Goal: Task Accomplishment & Management: Complete application form

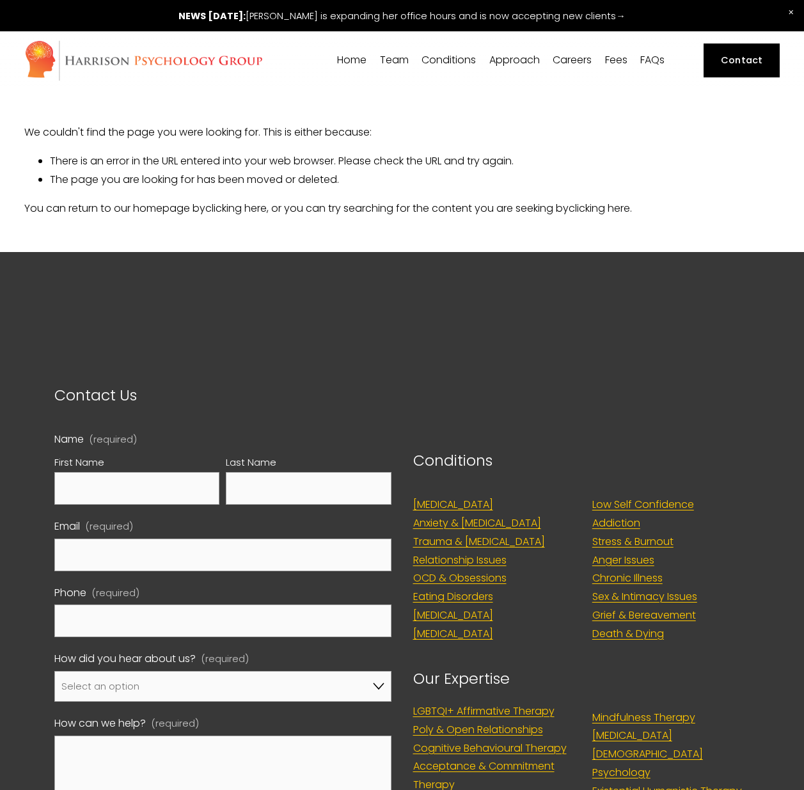
click at [0, 0] on span "[PERSON_NAME]" at bounding box center [0, 0] width 0 height 0
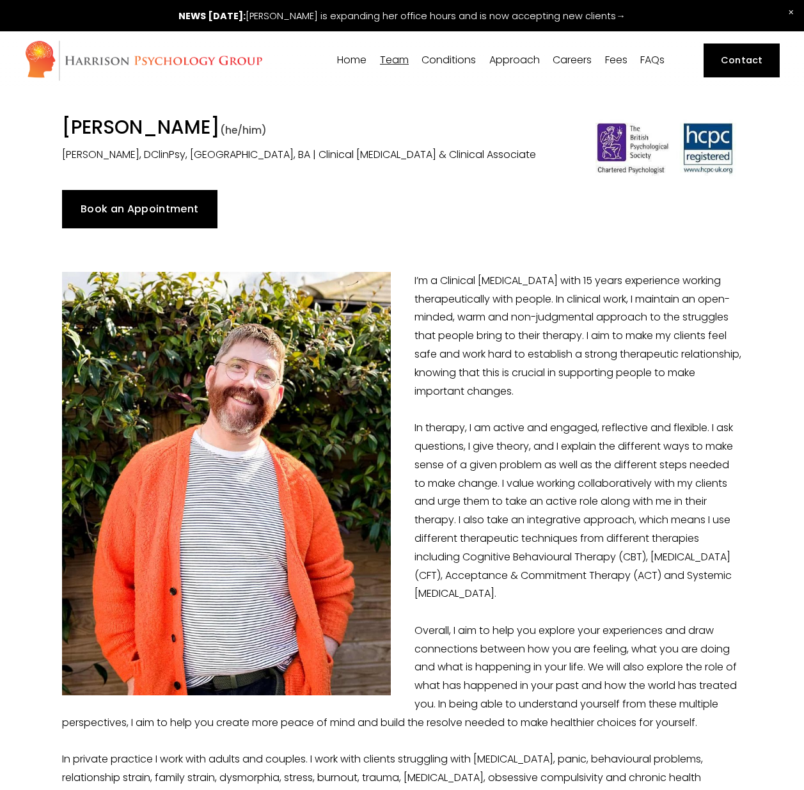
click at [0, 0] on span "[PERSON_NAME]" at bounding box center [0, 0] width 0 height 0
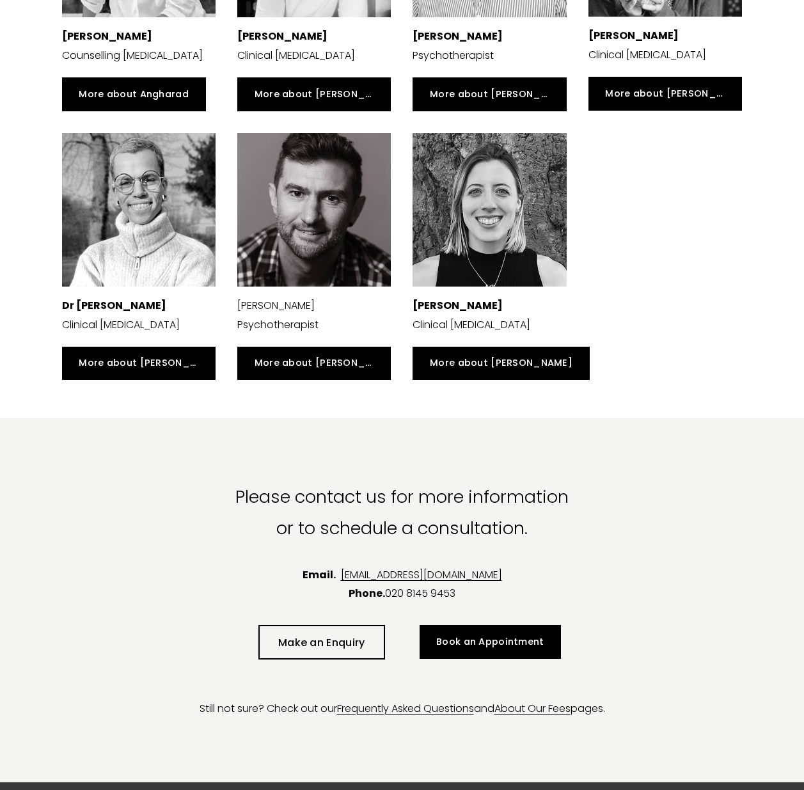
scroll to position [2726, 0]
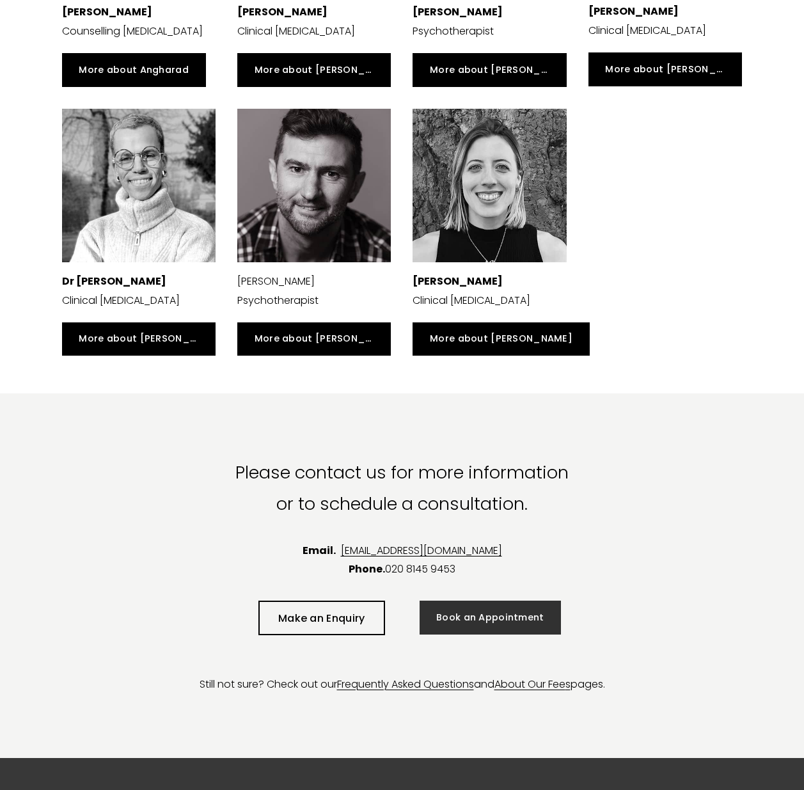
click at [525, 606] on link "Book an Appointment" at bounding box center [491, 618] width 142 height 34
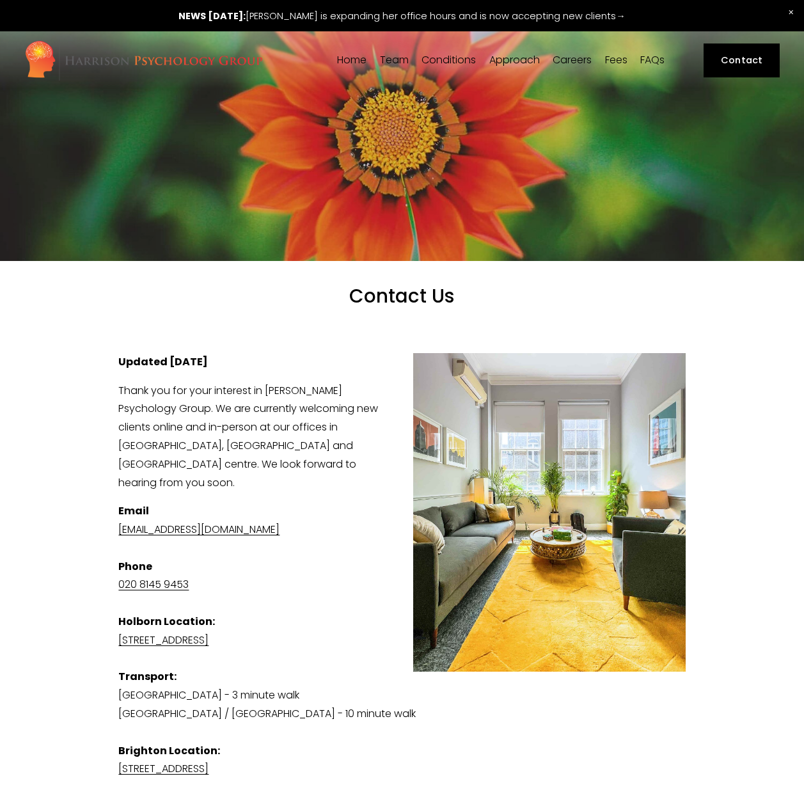
drag, startPoint x: 328, startPoint y: 516, endPoint x: 108, endPoint y: 521, distance: 219.5
click at [108, 521] on div "Updated 29th August 2025 Thank you for your interest in Harrison Psychology Gro…" at bounding box center [401, 610] width 589 height 537
copy link "[EMAIL_ADDRESS][DOMAIN_NAME]"
click at [326, 483] on div "Updated 29th August 2025 Thank you for your interest in Harrison Psychology Gro…" at bounding box center [401, 610] width 567 height 515
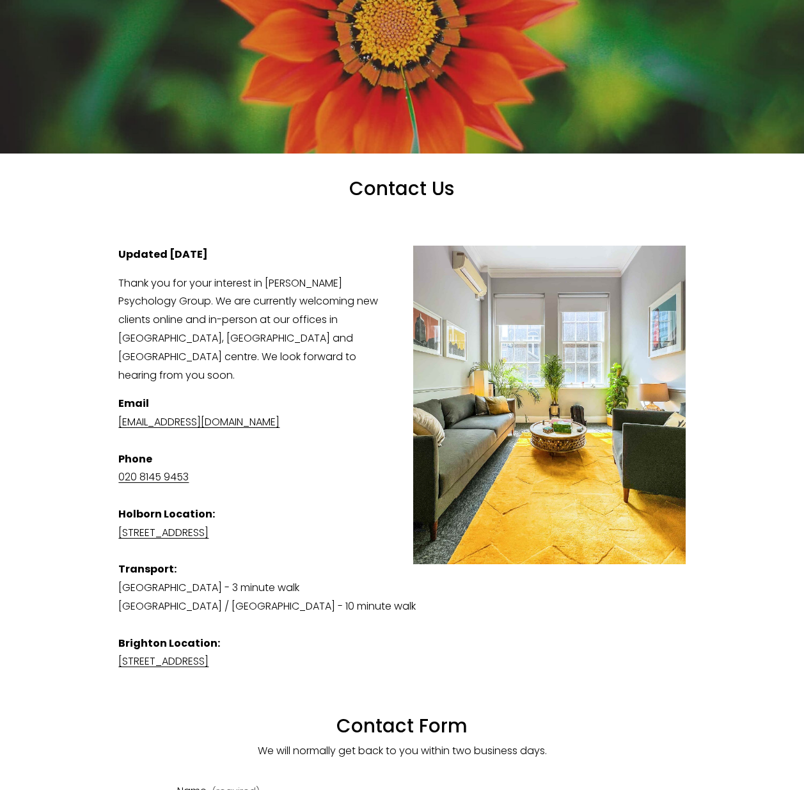
scroll to position [64, 0]
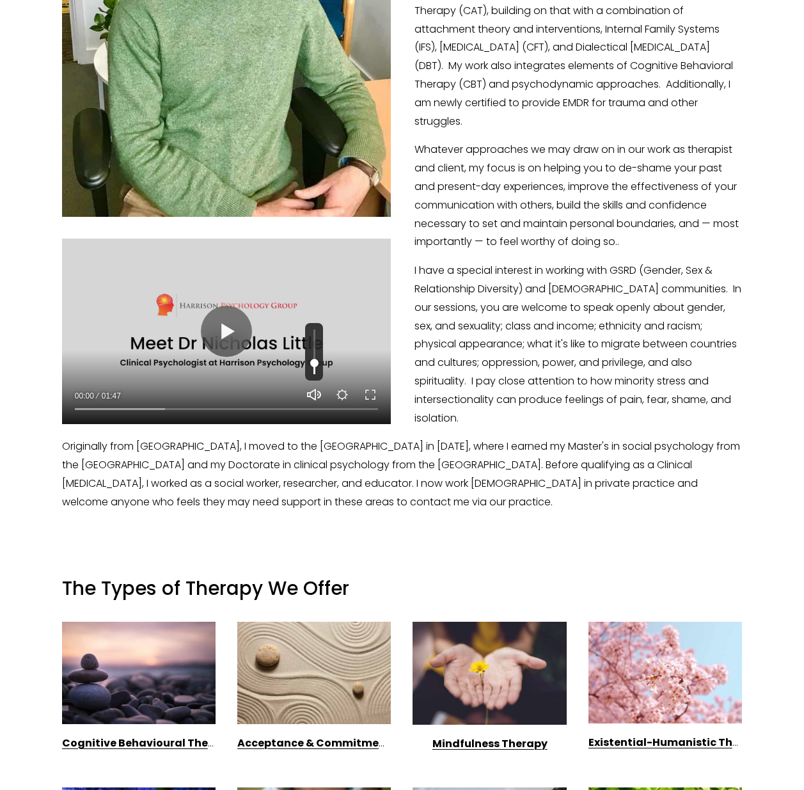
click at [313, 394] on button "Unmute Mute" at bounding box center [313, 394] width 15 height 15
type input "0"
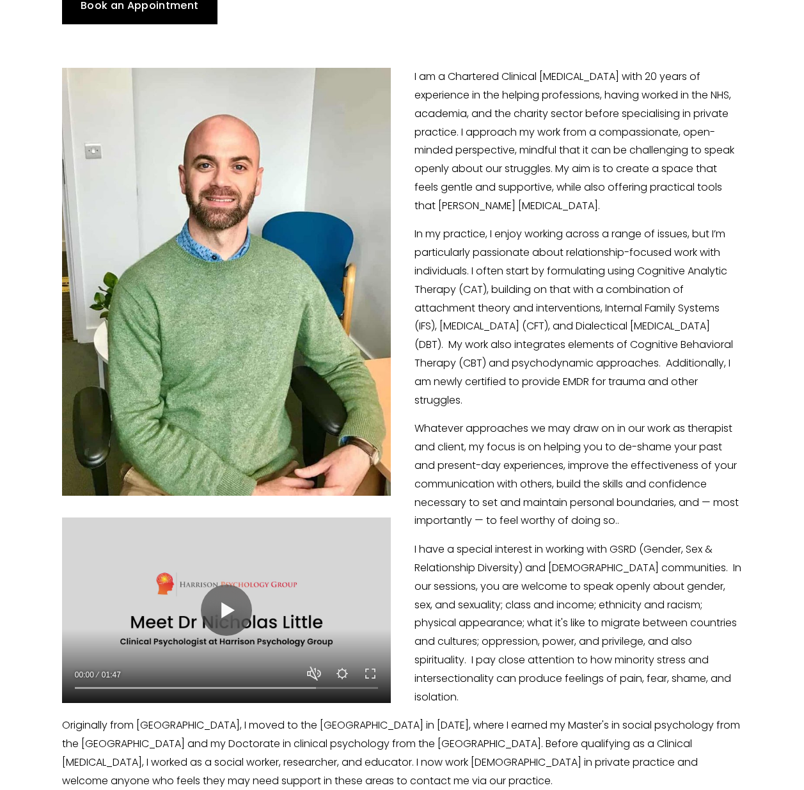
scroll to position [167, 0]
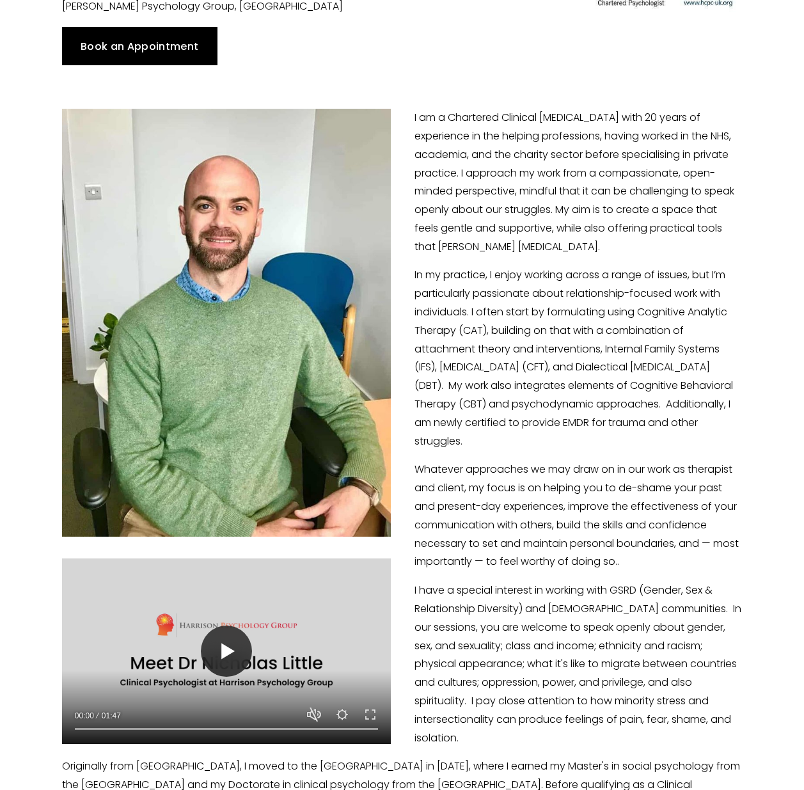
click at [237, 663] on button "Play" at bounding box center [226, 651] width 51 height 51
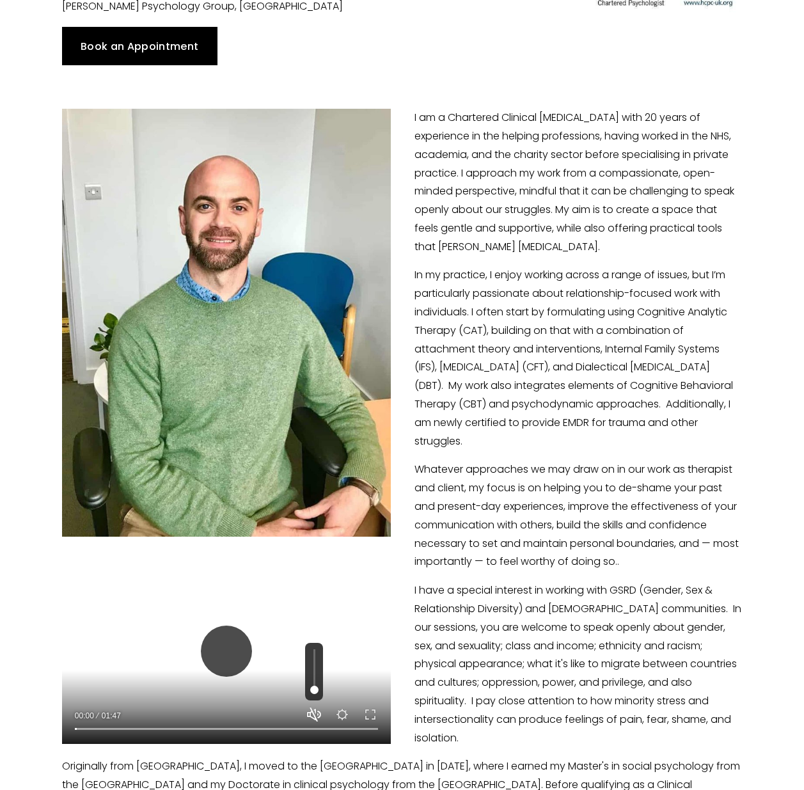
type input "0.9"
click at [322, 713] on button "Unmute Mute" at bounding box center [313, 714] width 15 height 15
type input "0.2"
click at [370, 714] on button "Exit fullscreen Enter fullscreen" at bounding box center [370, 714] width 15 height 15
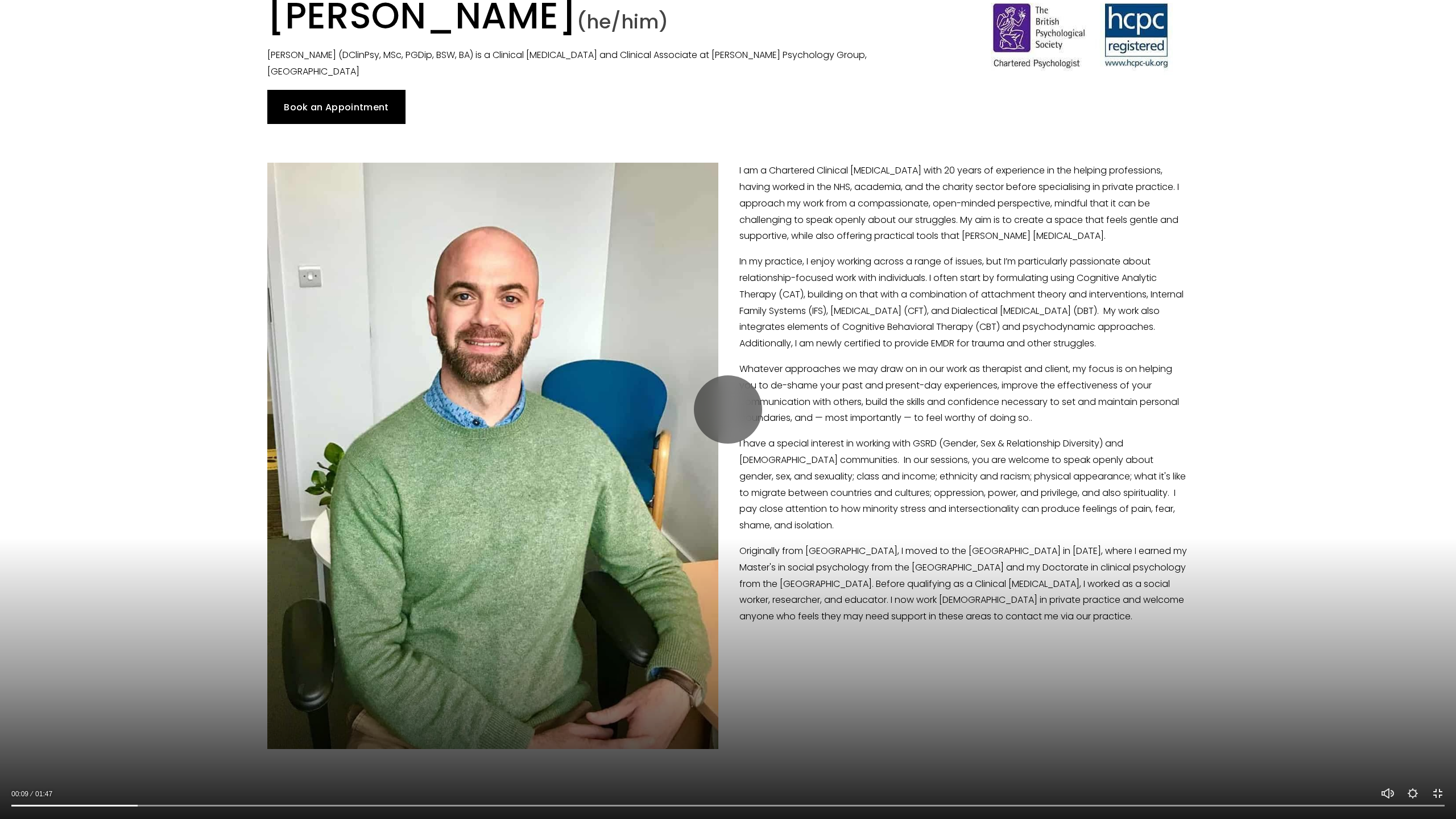
click at [715, 702] on button "Exit fullscreen Enter fullscreen" at bounding box center [1437, 793] width 13 height 13
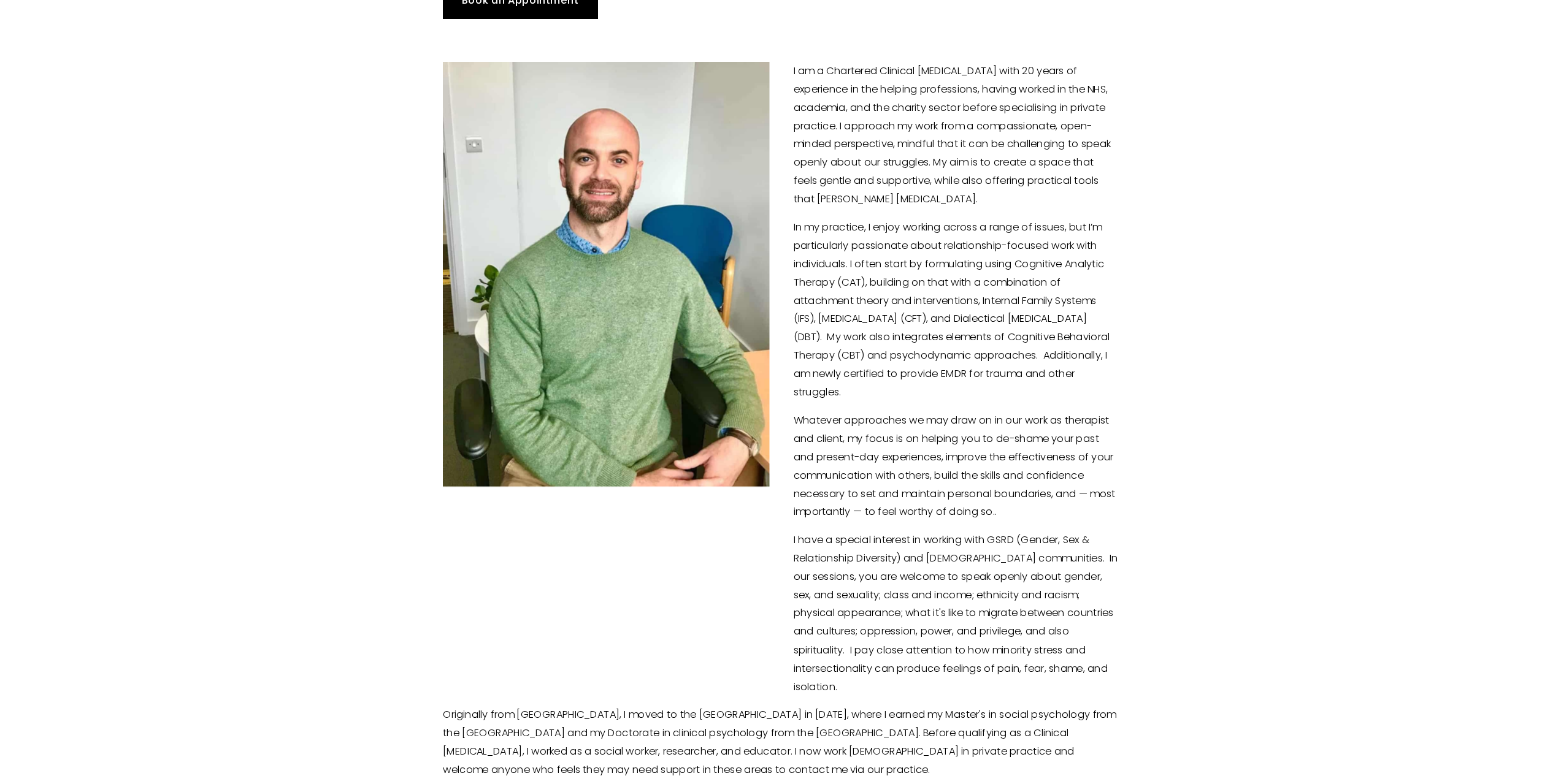
scroll to position [221, 0]
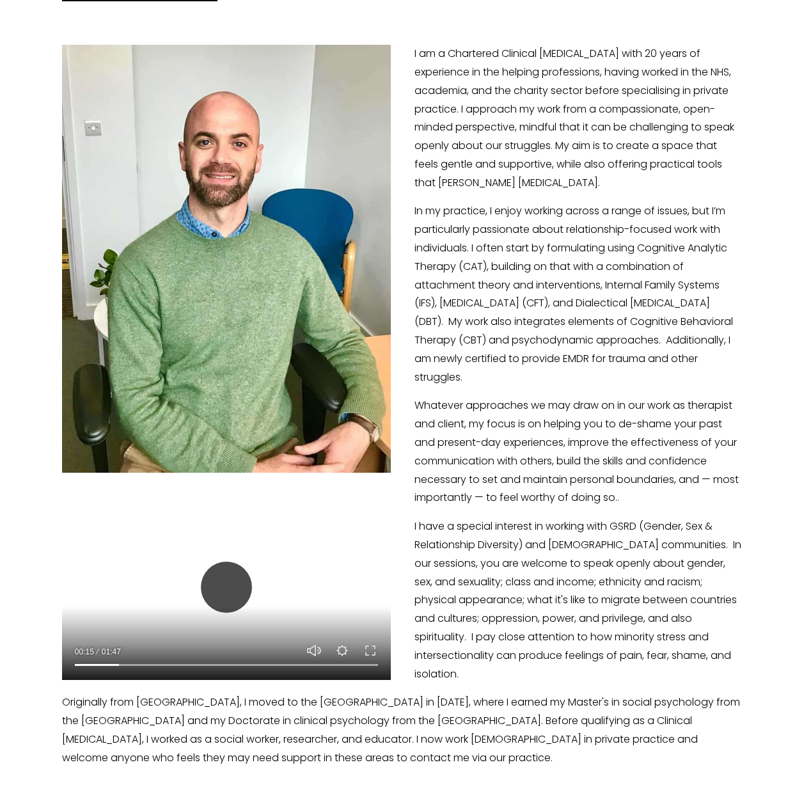
click at [239, 580] on button "Play" at bounding box center [226, 587] width 51 height 51
type input "14.86"
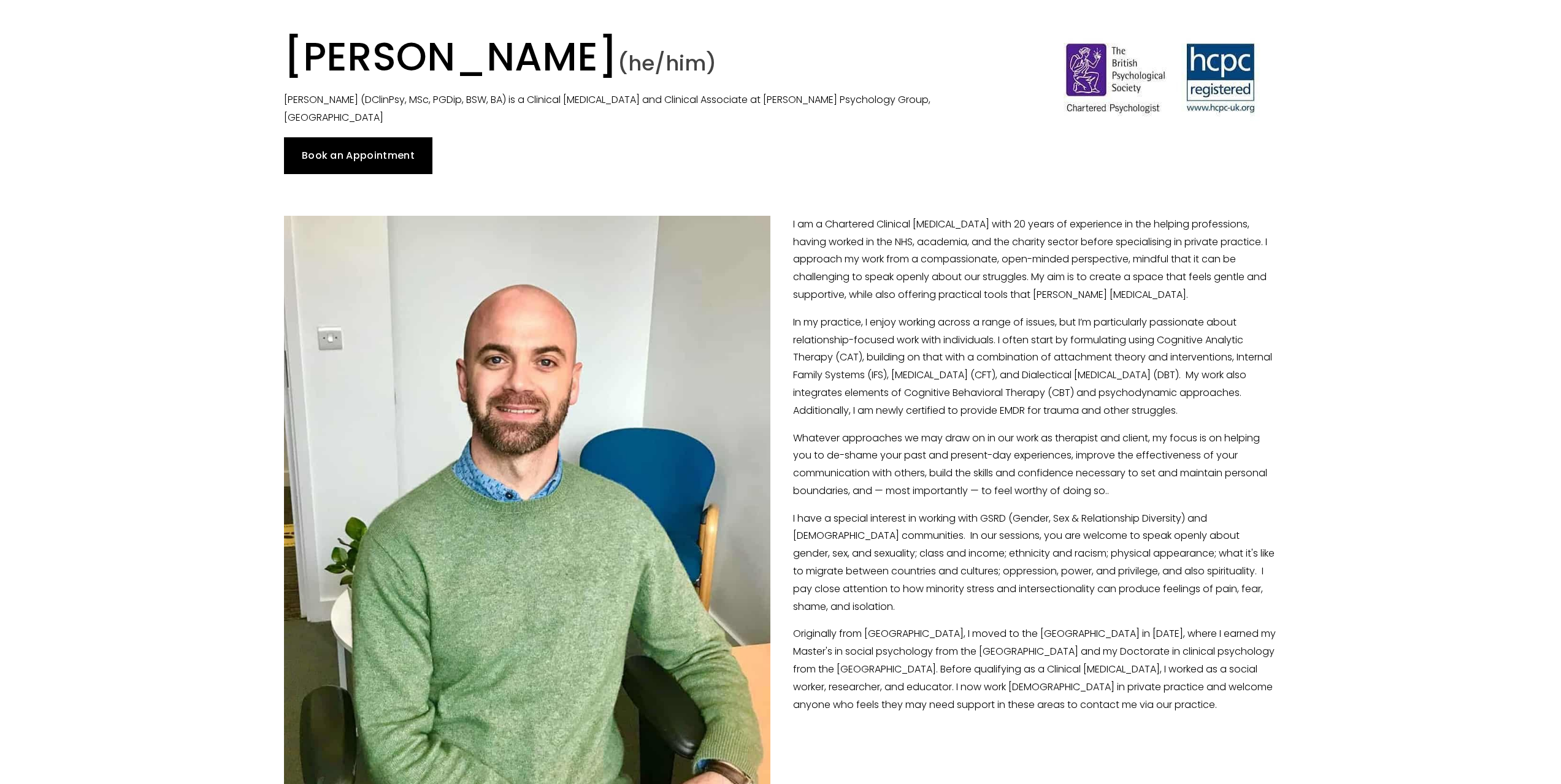
scroll to position [37, 0]
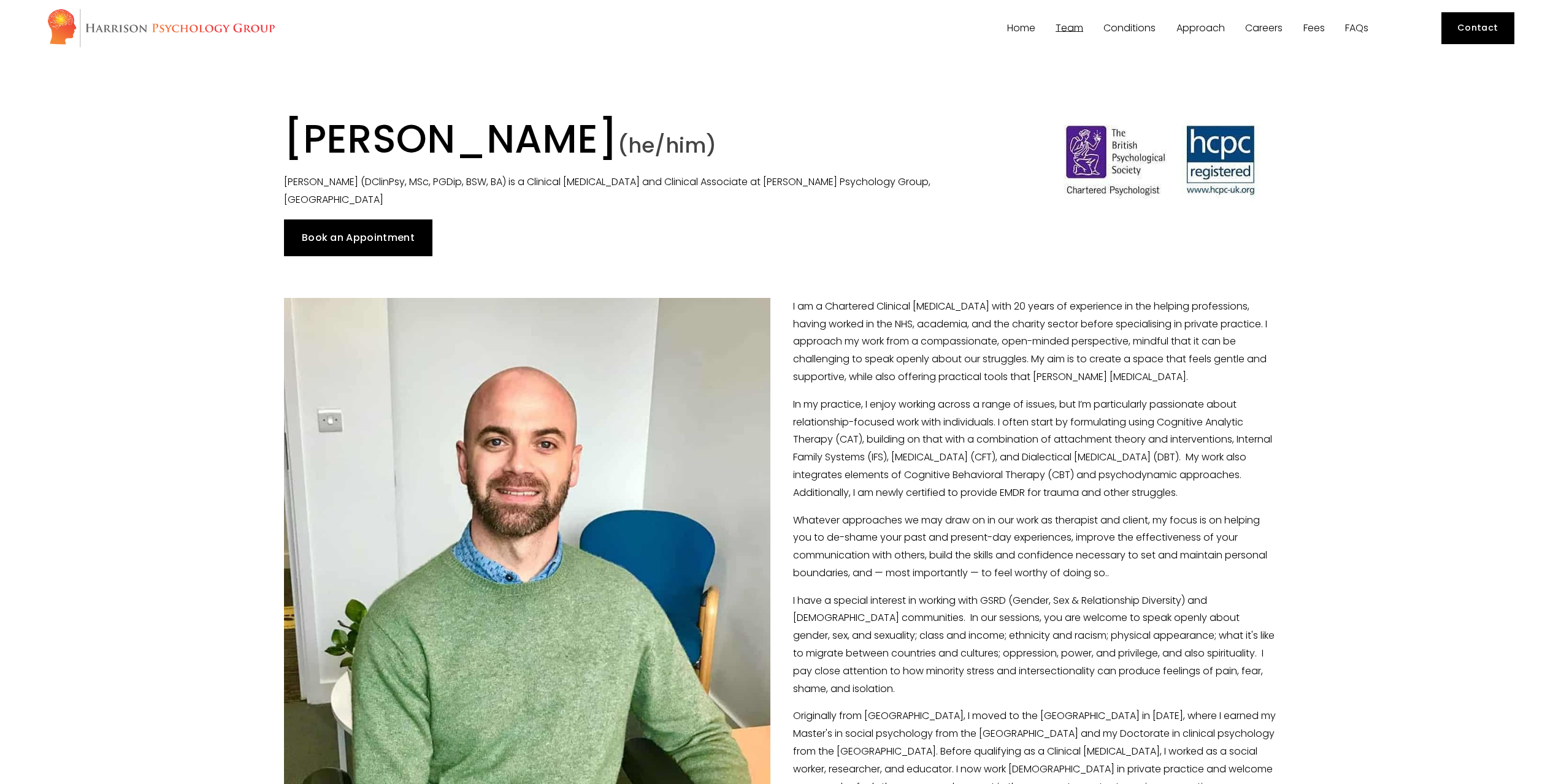
click at [381, 232] on link "Book an Appointment" at bounding box center [358, 238] width 149 height 36
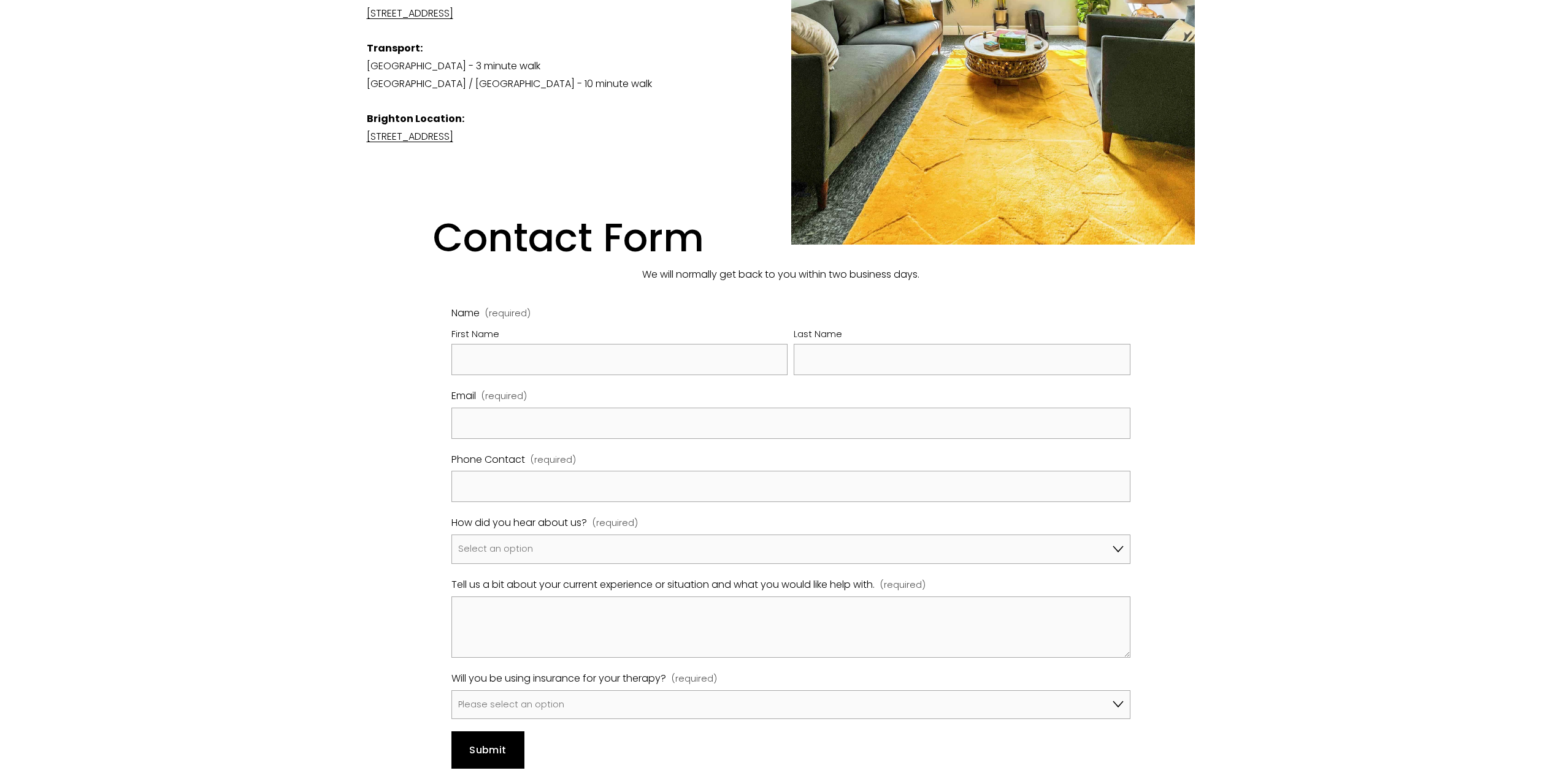
scroll to position [675, 0]
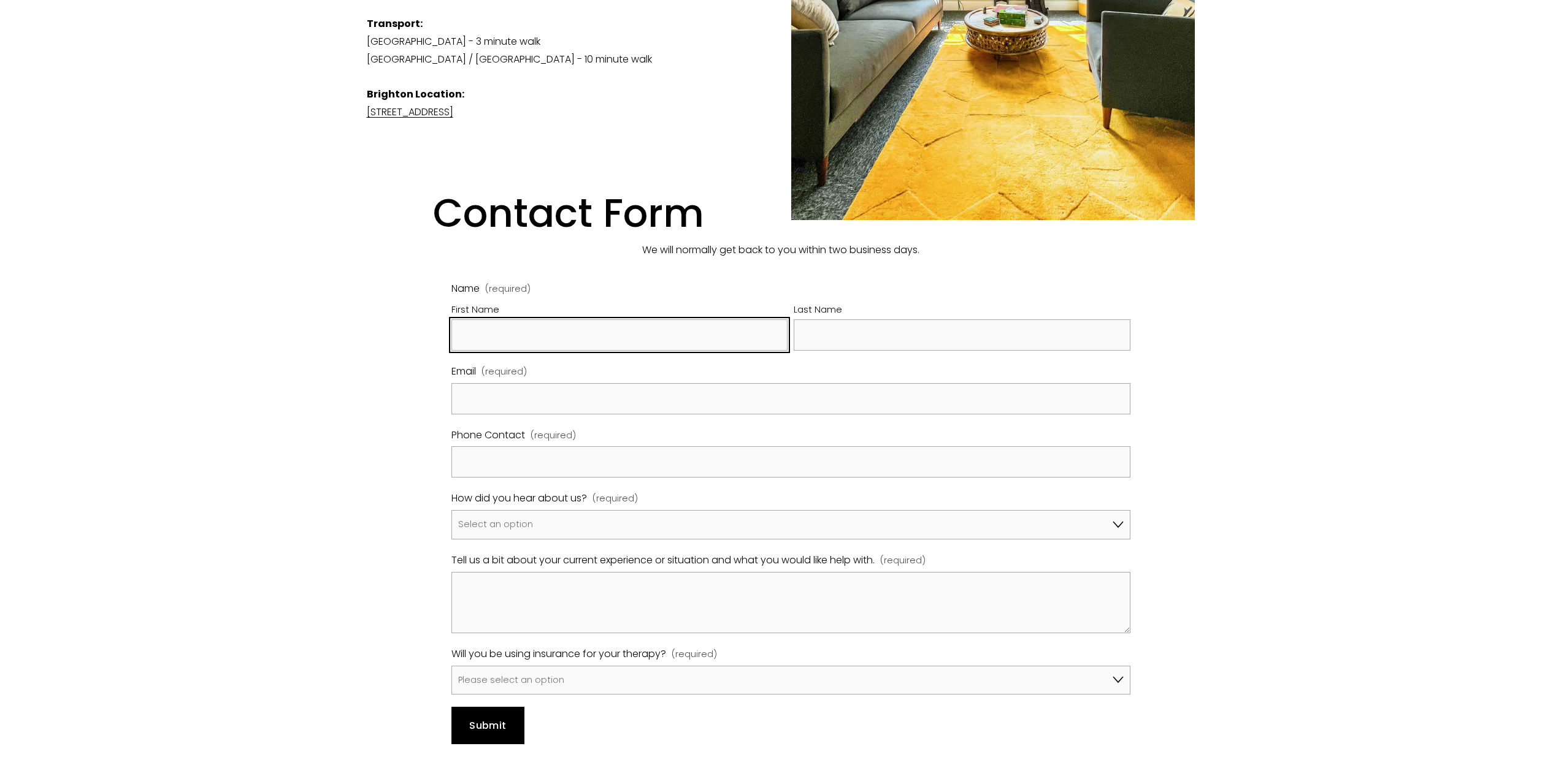
click at [604, 319] on input "First Name" at bounding box center [619, 334] width 337 height 32
type input "[PERSON_NAME]"
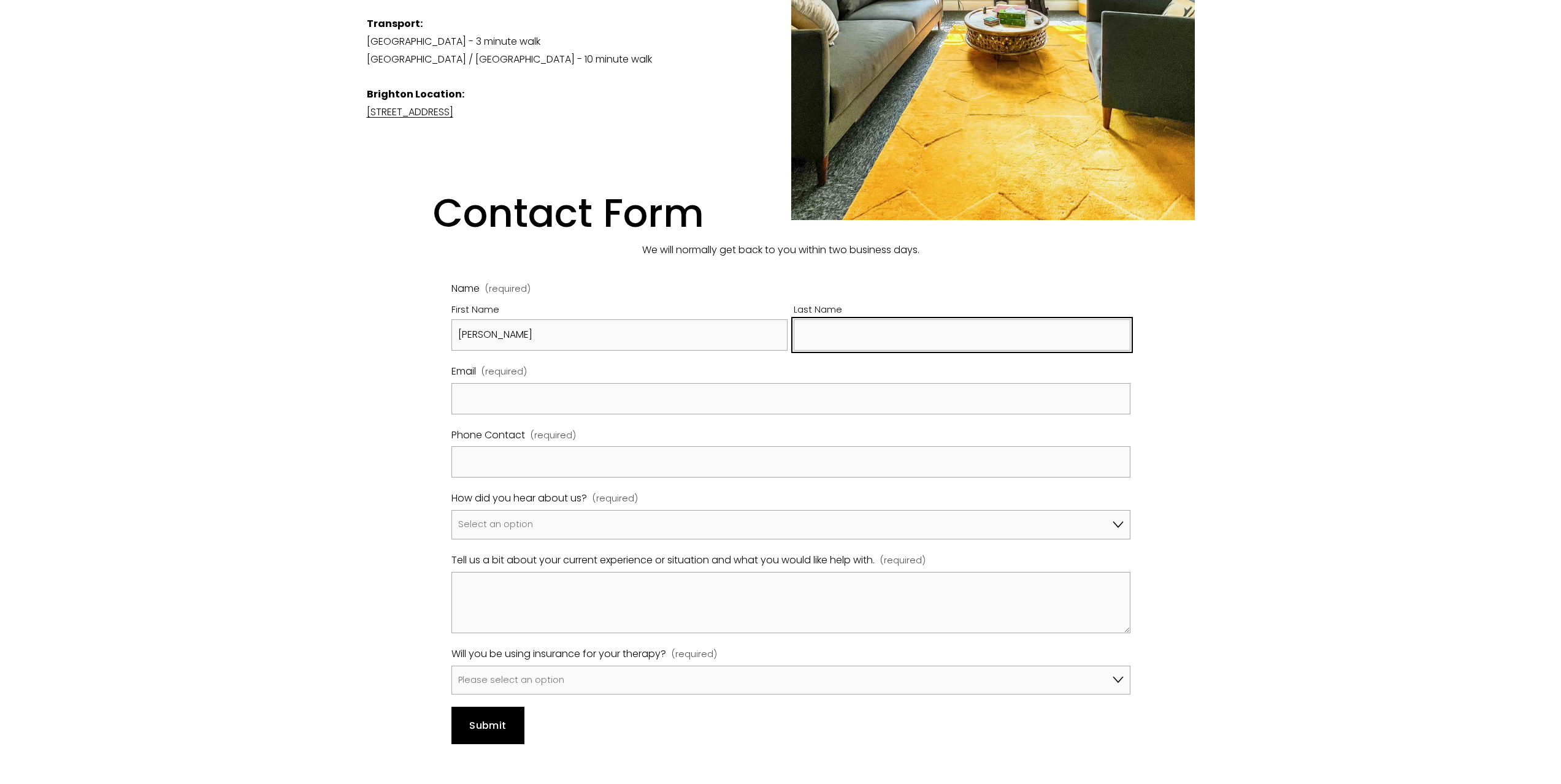
type input "Berar"
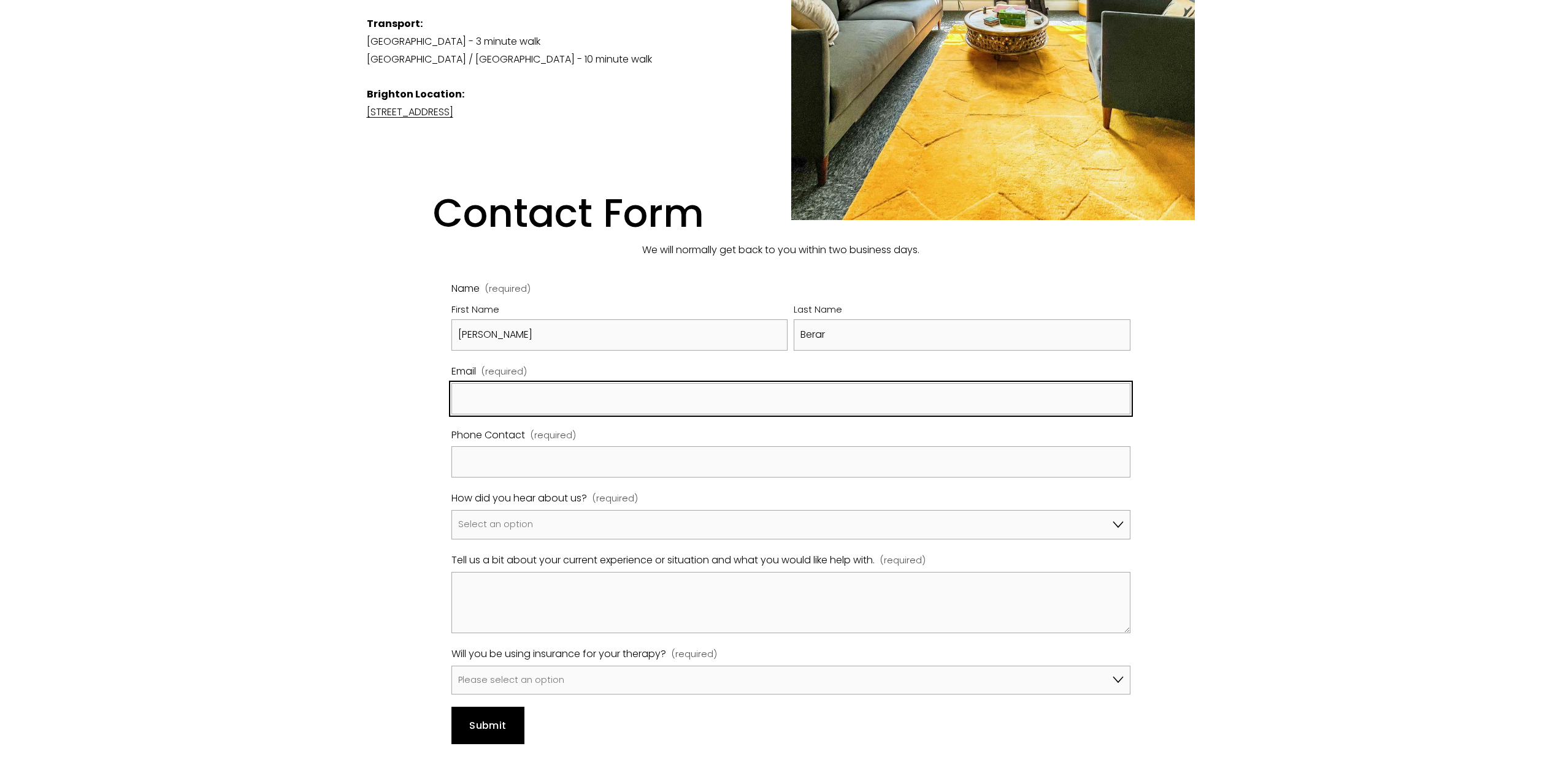
type input "[EMAIL_ADDRESS][DOMAIN_NAME]"
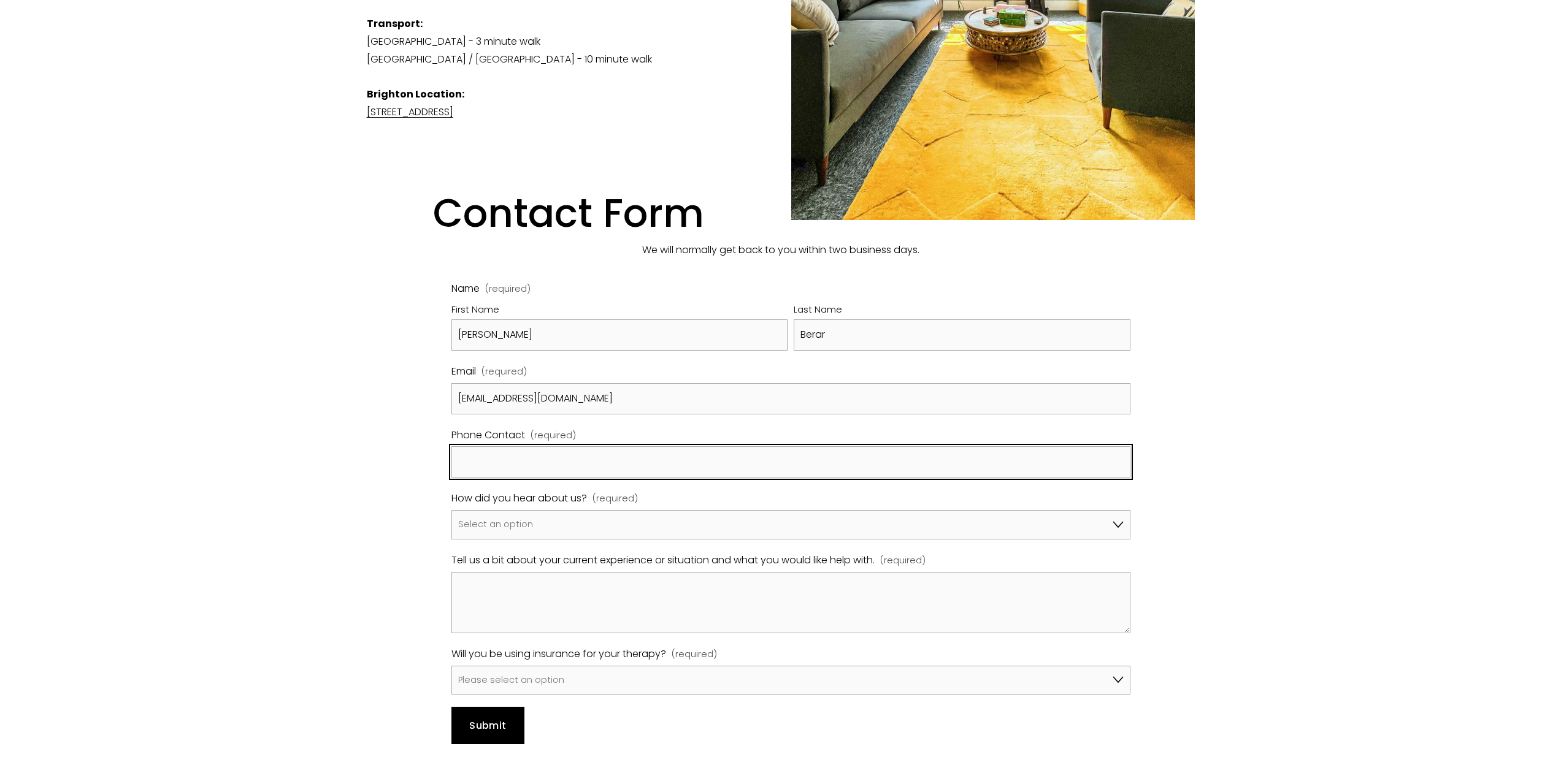
type input "07549268157"
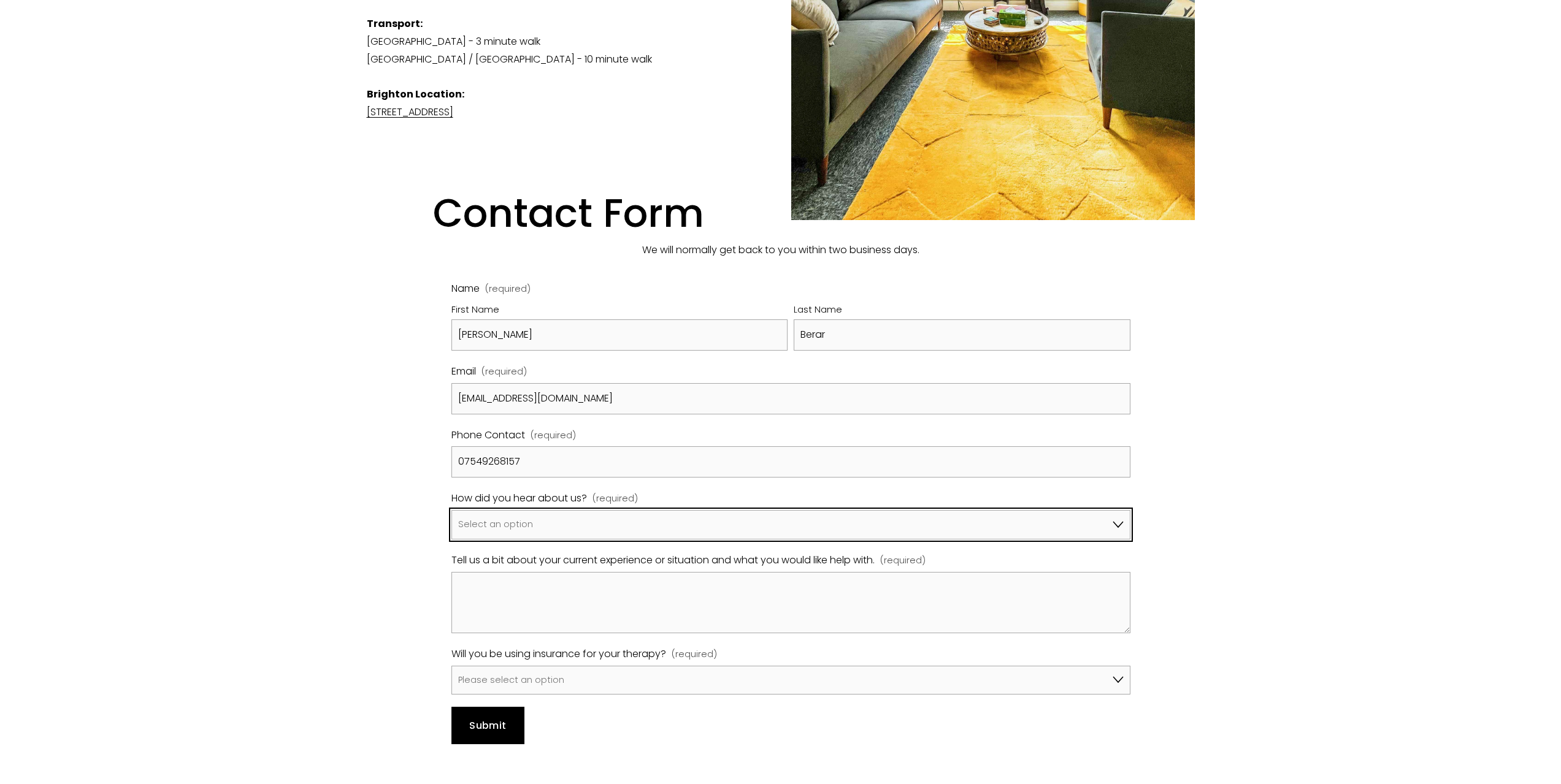
click at [549, 510] on select "Select an option Google A friend/family member told me about you I've been refe…" at bounding box center [791, 524] width 679 height 30
select select "Bupa Website"
click at [452, 510] on select "Select an option Google A friend/family member told me about you I've been refe…" at bounding box center [791, 524] width 679 height 30
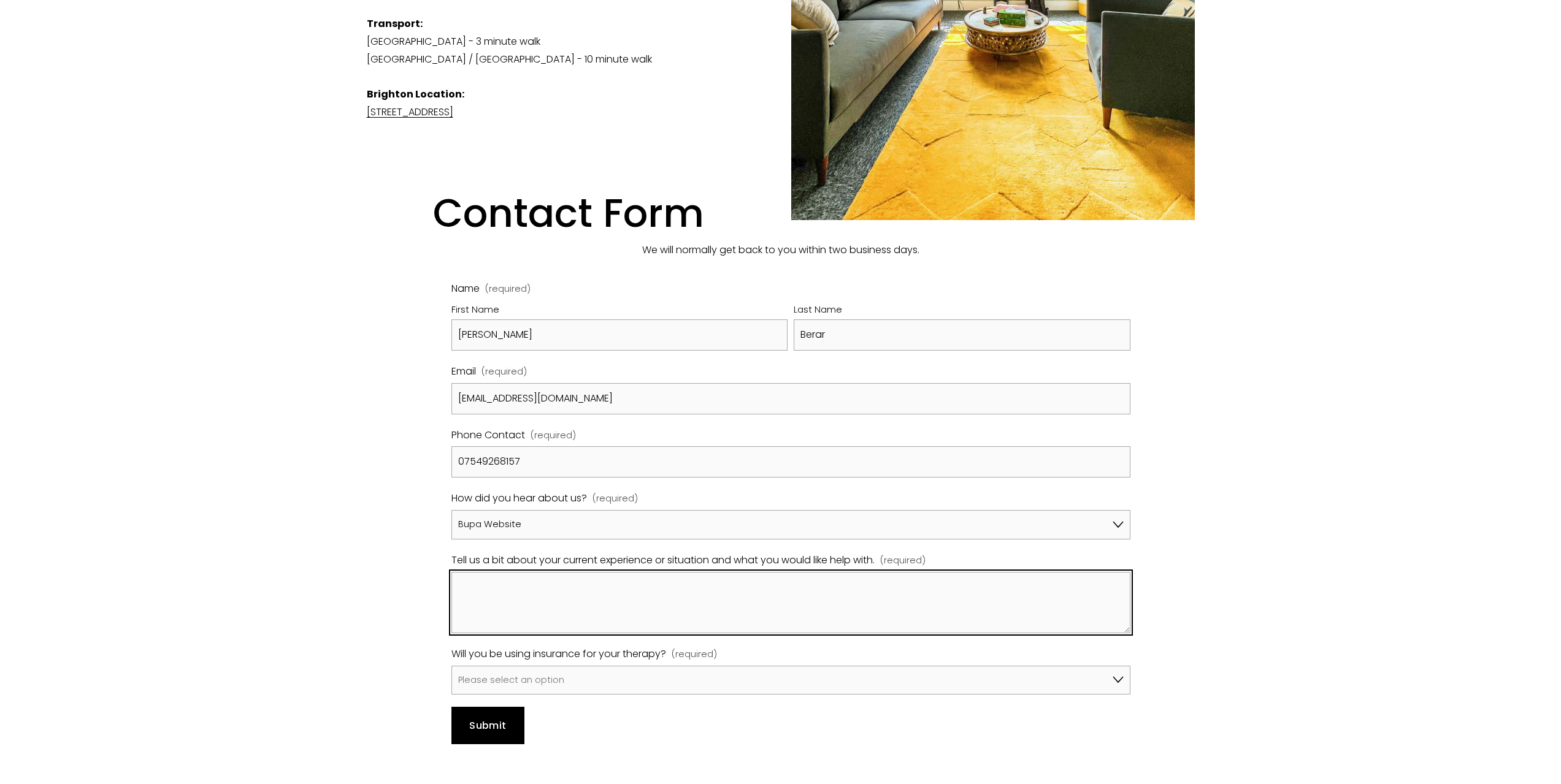
click at [541, 593] on textarea "Tell us a bit about your current experience or situation and what you would lik…" at bounding box center [791, 603] width 679 height 61
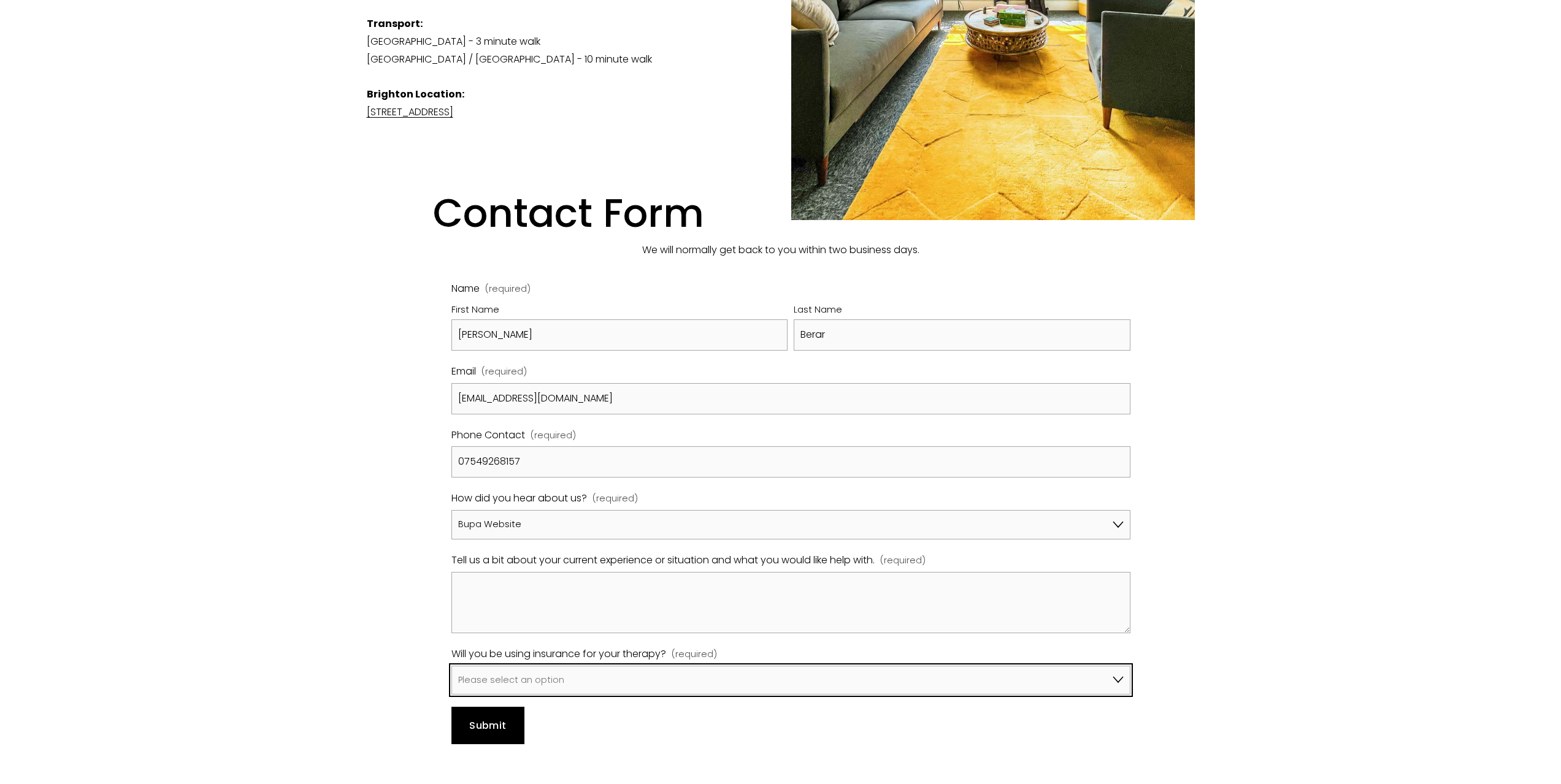
click at [594, 666] on select "Please select an option No, I won't be using insurance Yes, I will be using Avi…" at bounding box center [791, 680] width 679 height 30
select select "Yes, I will be using Bupa"
click at [452, 666] on select "Please select an option No, I won't be using insurance Yes, I will be using Avi…" at bounding box center [791, 680] width 679 height 30
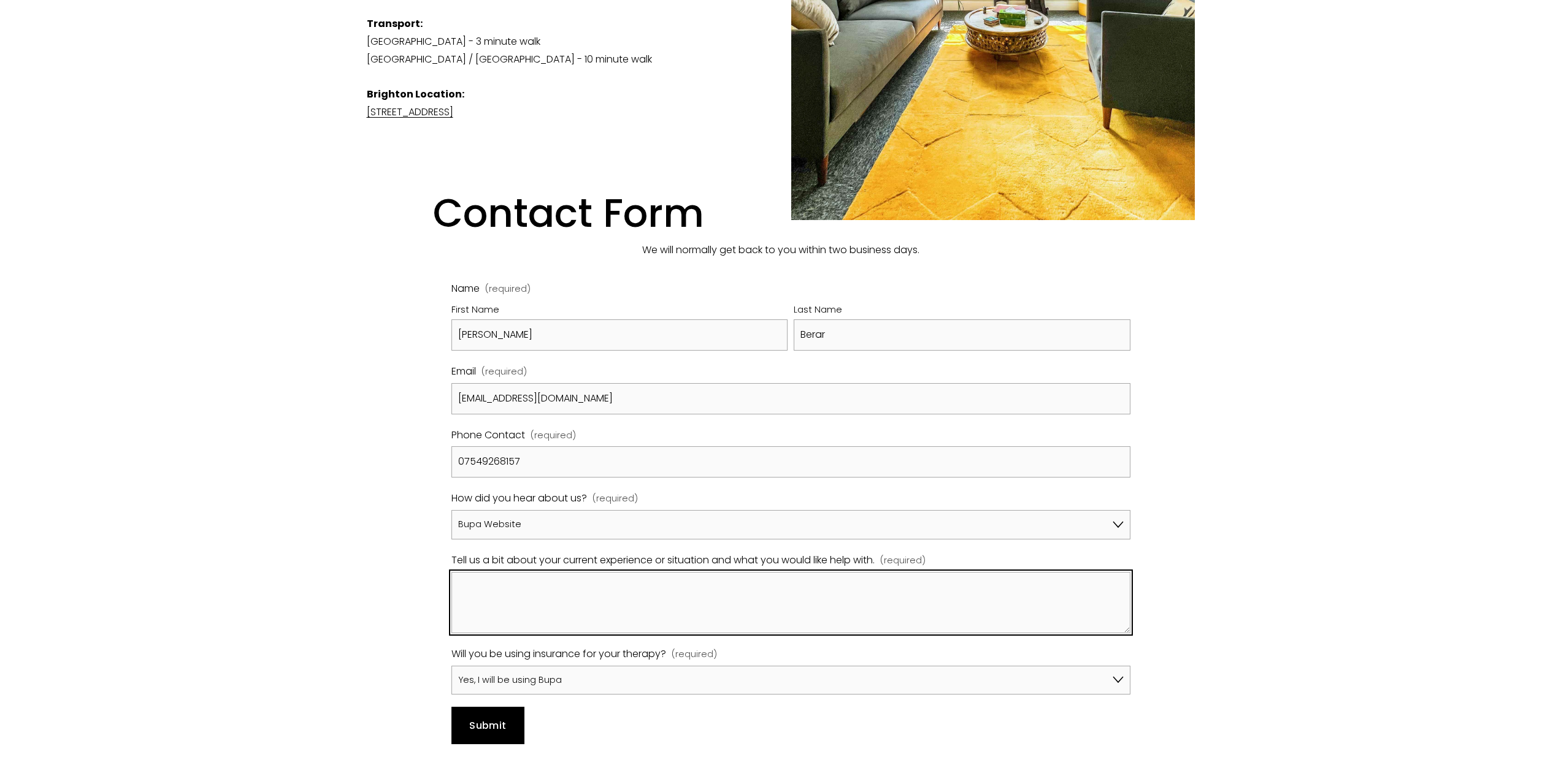
click at [570, 572] on textarea "Tell us a bit about your current experience or situation and what you would lik…" at bounding box center [791, 603] width 679 height 61
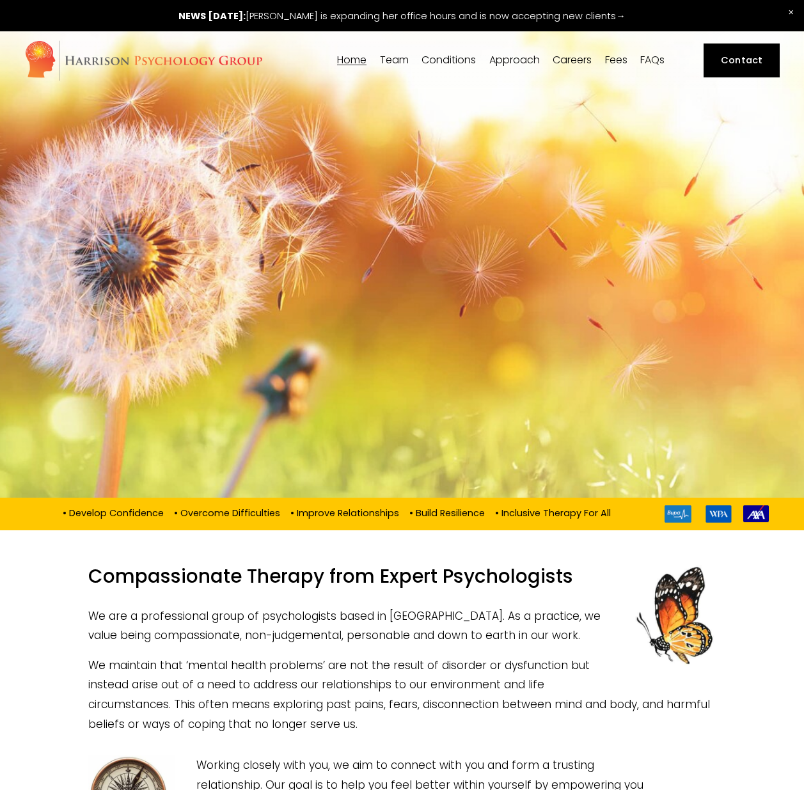
click at [0, 0] on span "[PERSON_NAME]" at bounding box center [0, 0] width 0 height 0
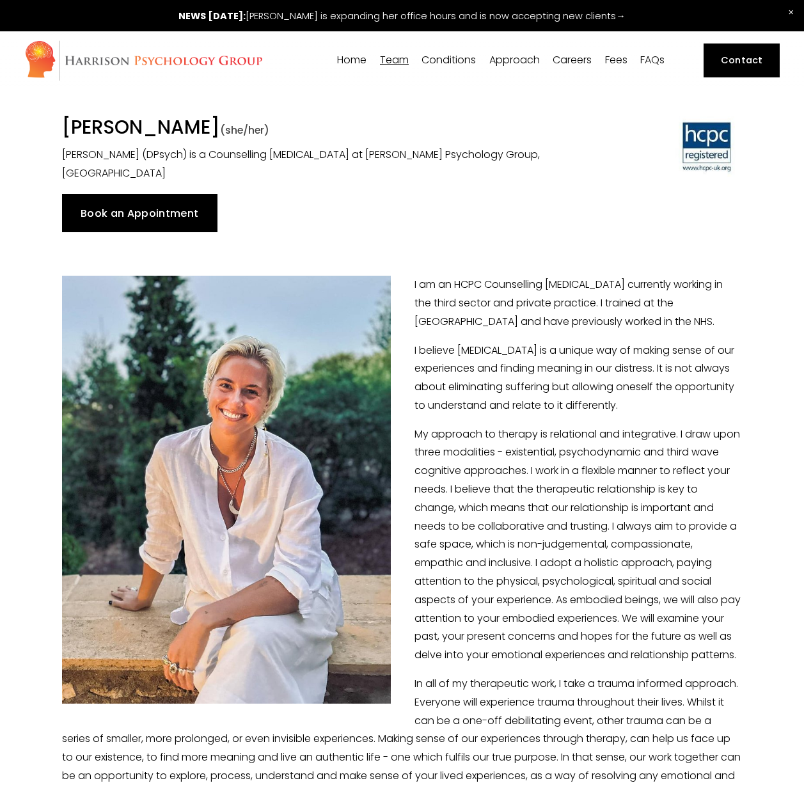
click at [0, 0] on span "[PERSON_NAME]" at bounding box center [0, 0] width 0 height 0
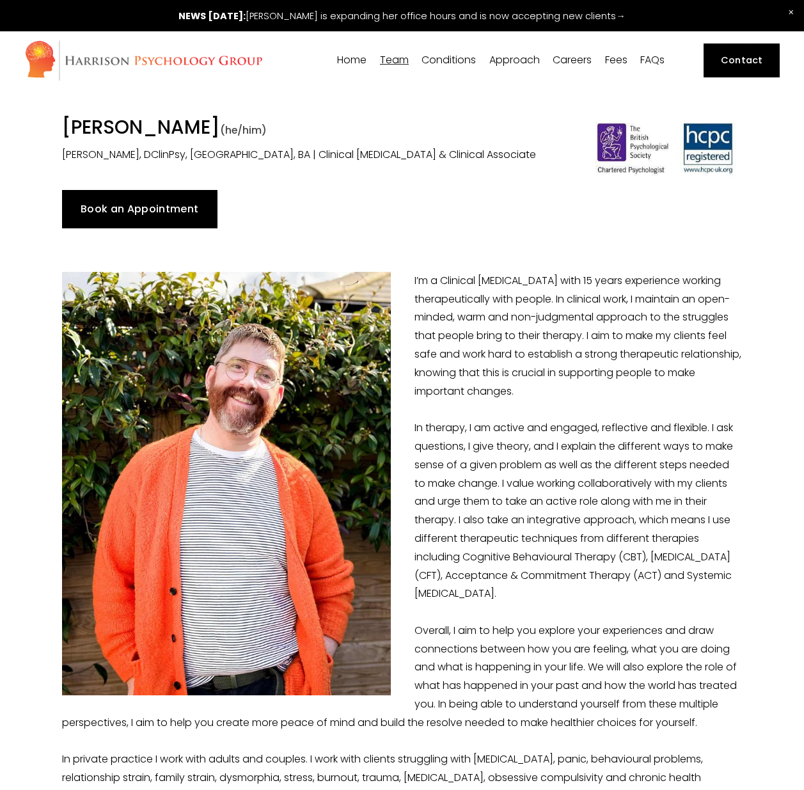
click at [0, 0] on link "[PERSON_NAME]" at bounding box center [0, 0] width 0 height 0
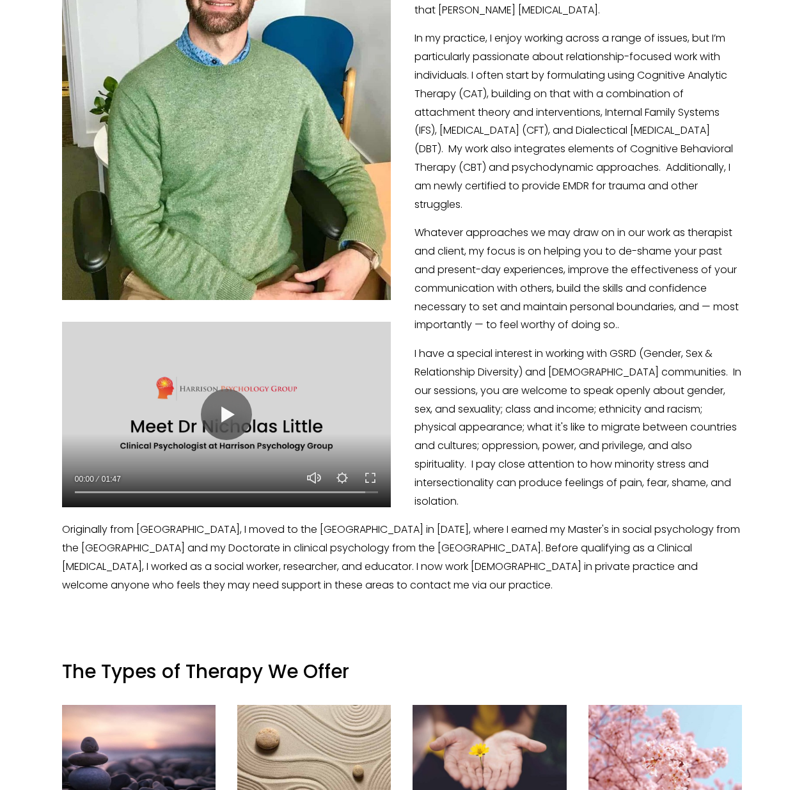
scroll to position [423, 0]
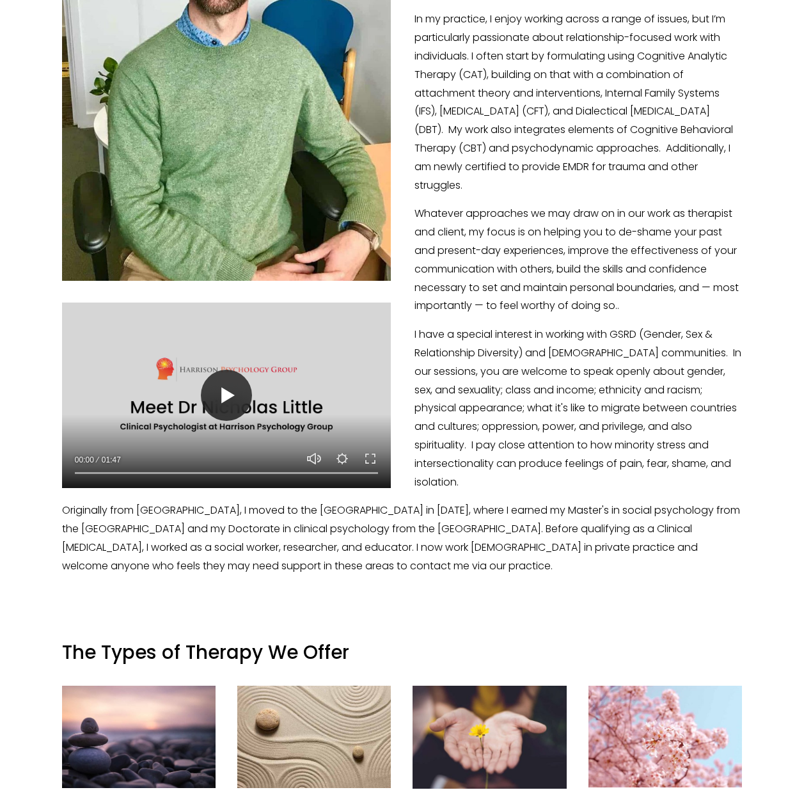
click at [212, 405] on button "Play" at bounding box center [226, 395] width 51 height 51
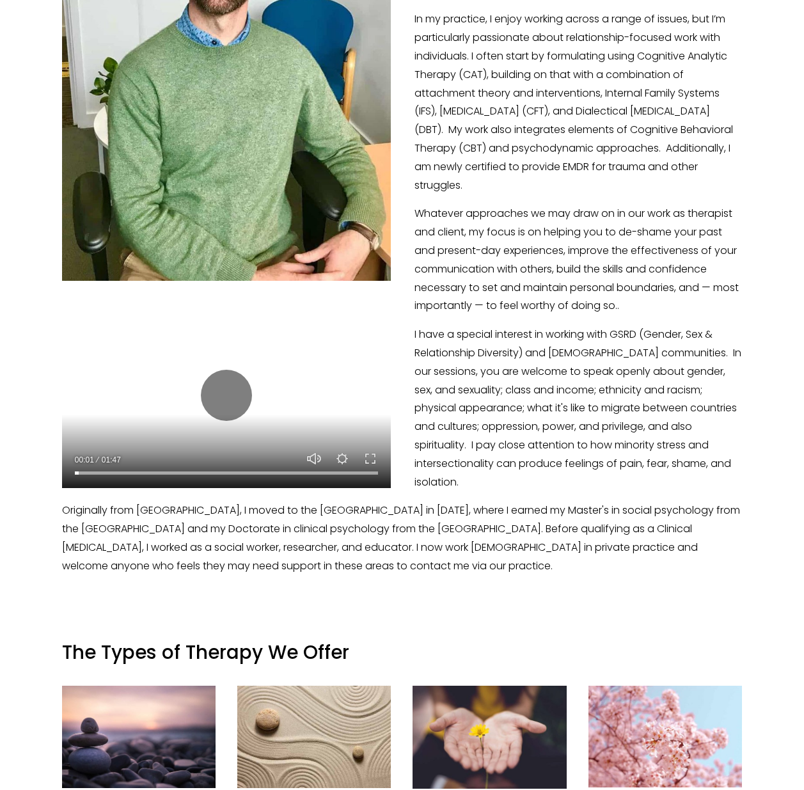
click at [104, 471] on input "Seek" at bounding box center [227, 472] width 304 height 9
click at [214, 397] on button "Play" at bounding box center [226, 395] width 51 height 51
type input "10.65"
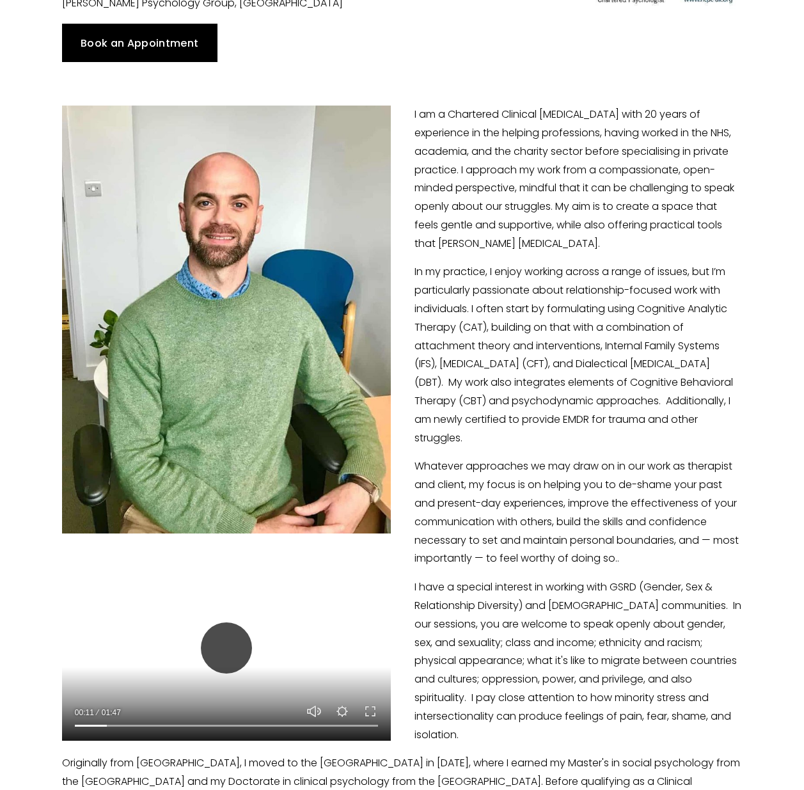
scroll to position [192, 0]
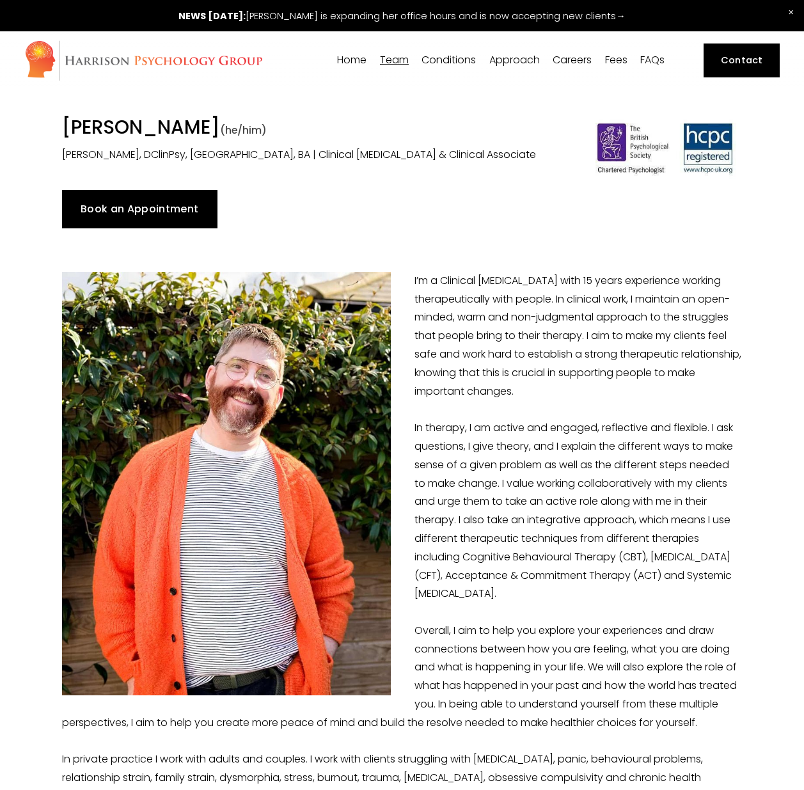
drag, startPoint x: 231, startPoint y: 128, endPoint x: 59, endPoint y: 133, distance: 171.5
click at [59, 133] on div "Dr Nicolas Burden (he/him) Dr Nicolas Burden, DClinPsy, MA, BA | Clinical Psych…" at bounding box center [314, 140] width 527 height 49
copy h1 "[PERSON_NAME]"
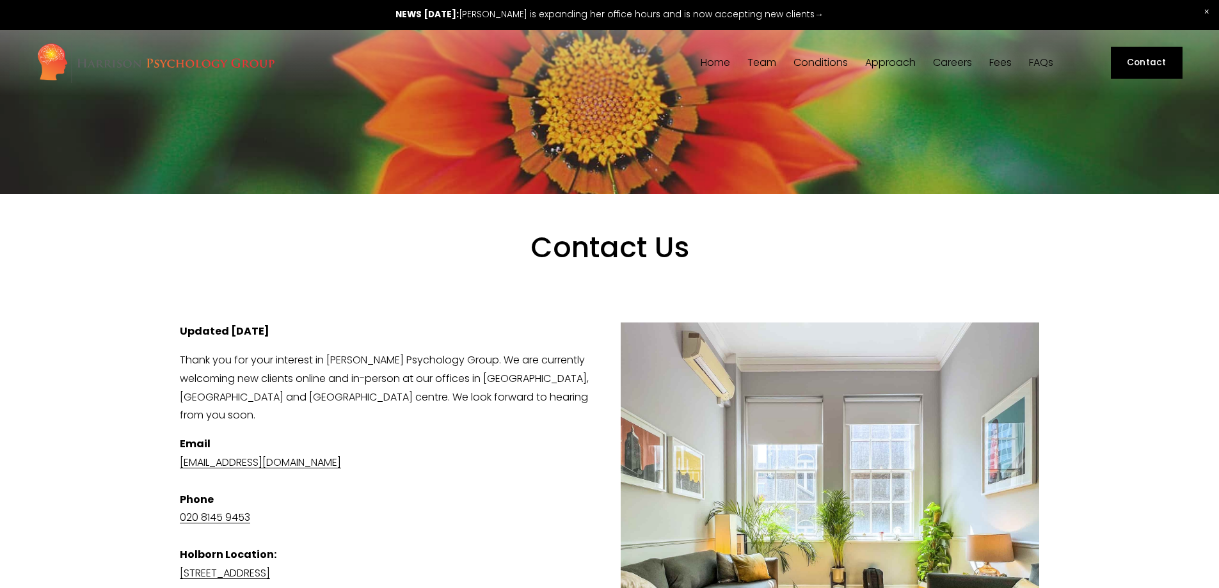
click at [0, 0] on span "[PERSON_NAME]" at bounding box center [0, 0] width 0 height 0
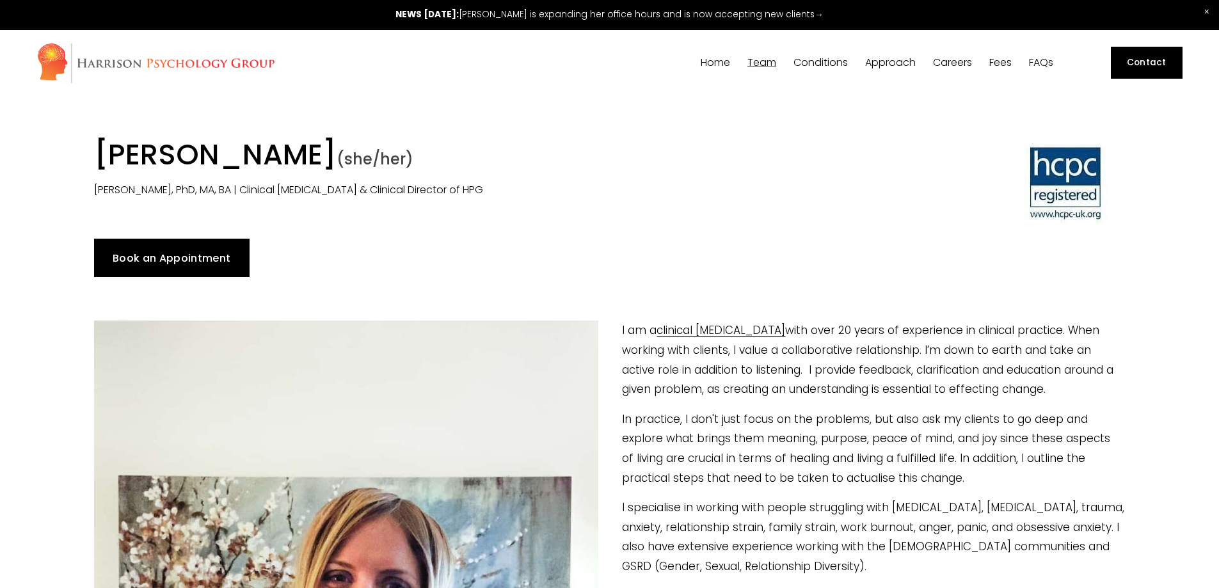
click at [0, 0] on span "[PERSON_NAME]" at bounding box center [0, 0] width 0 height 0
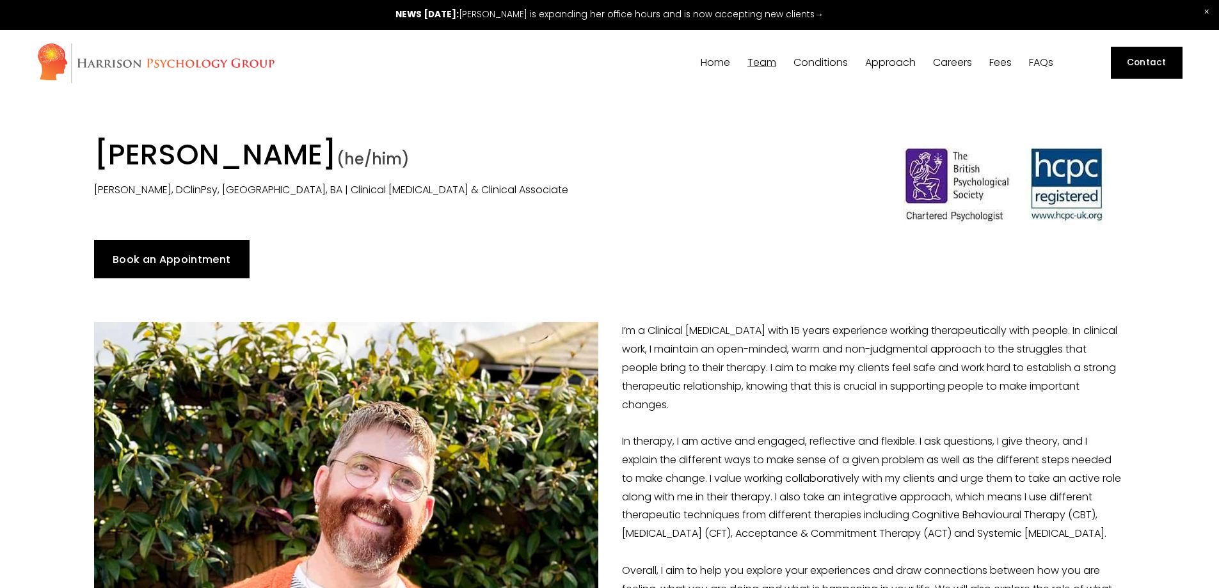
click at [0, 0] on span "[PERSON_NAME]" at bounding box center [0, 0] width 0 height 0
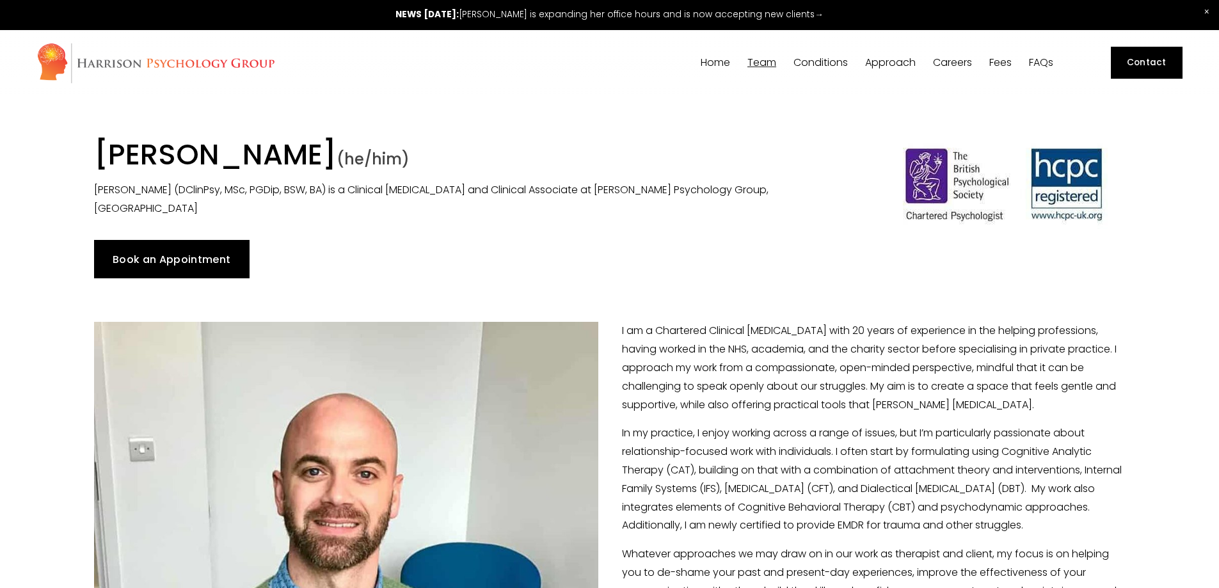
click at [0, 0] on span "[PERSON_NAME]" at bounding box center [0, 0] width 0 height 0
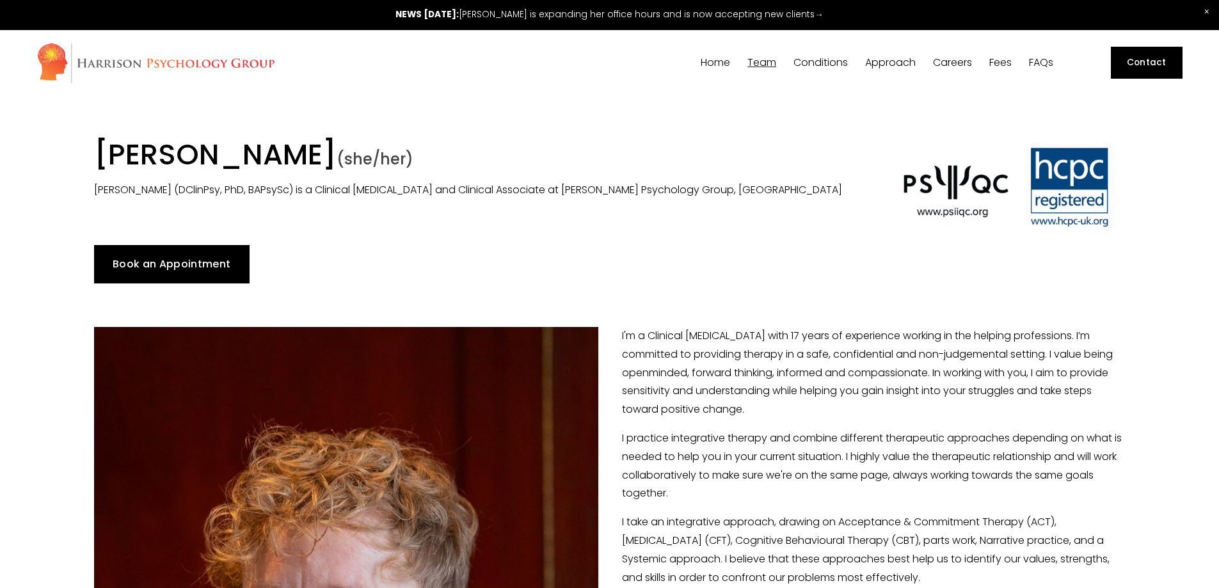
click at [0, 0] on span "[PERSON_NAME]" at bounding box center [0, 0] width 0 height 0
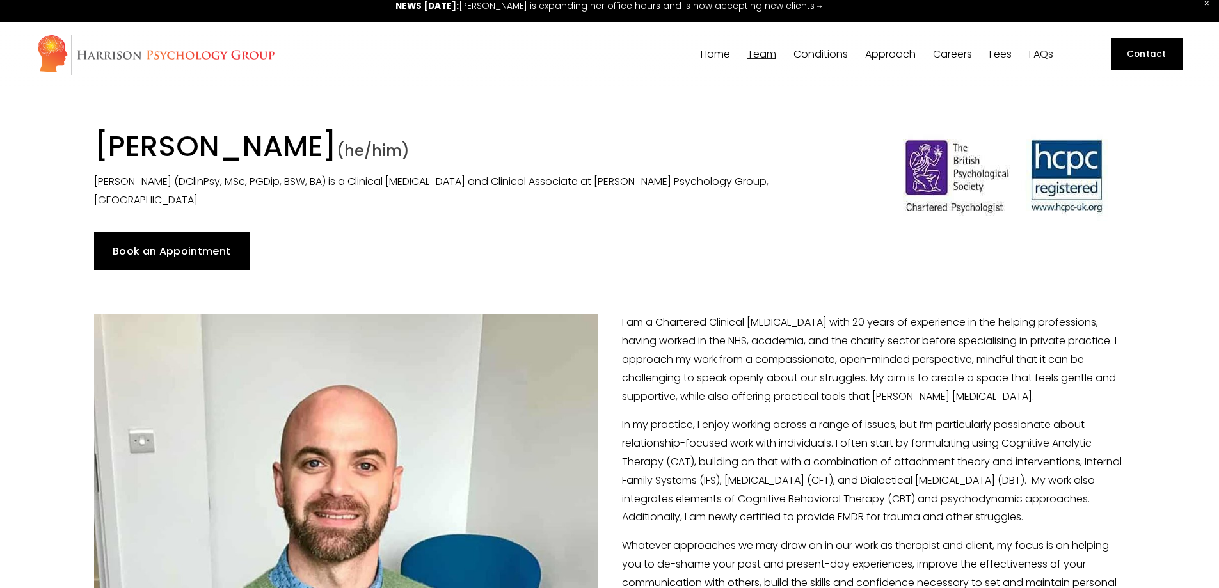
scroll to position [1, 0]
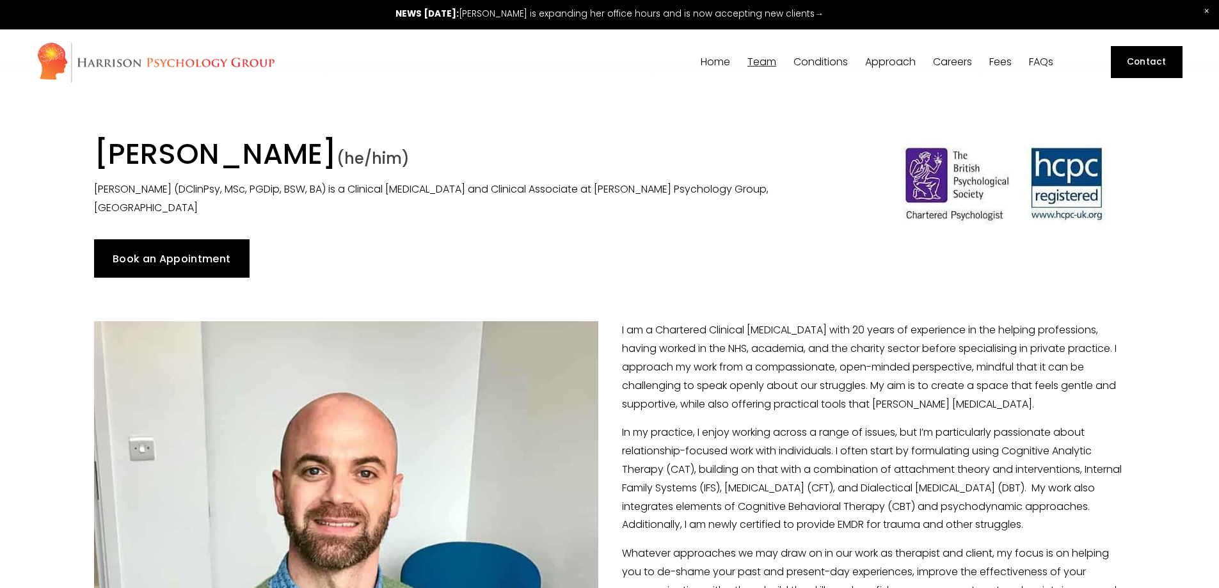
click at [0, 0] on span "[PERSON_NAME]" at bounding box center [0, 0] width 0 height 0
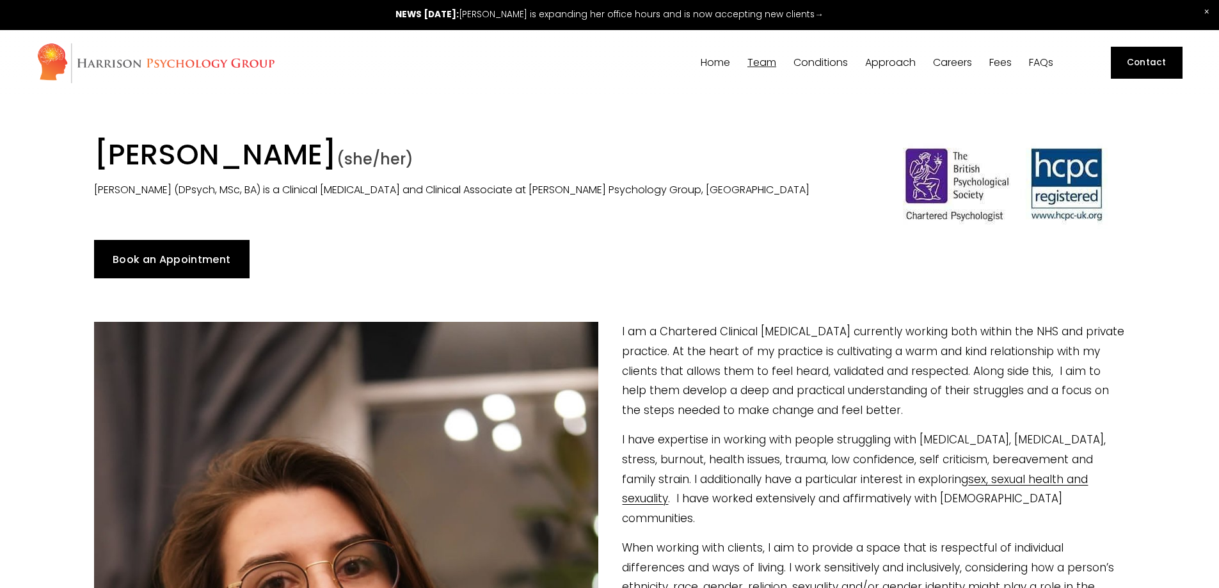
click at [0, 0] on span "[PERSON_NAME]" at bounding box center [0, 0] width 0 height 0
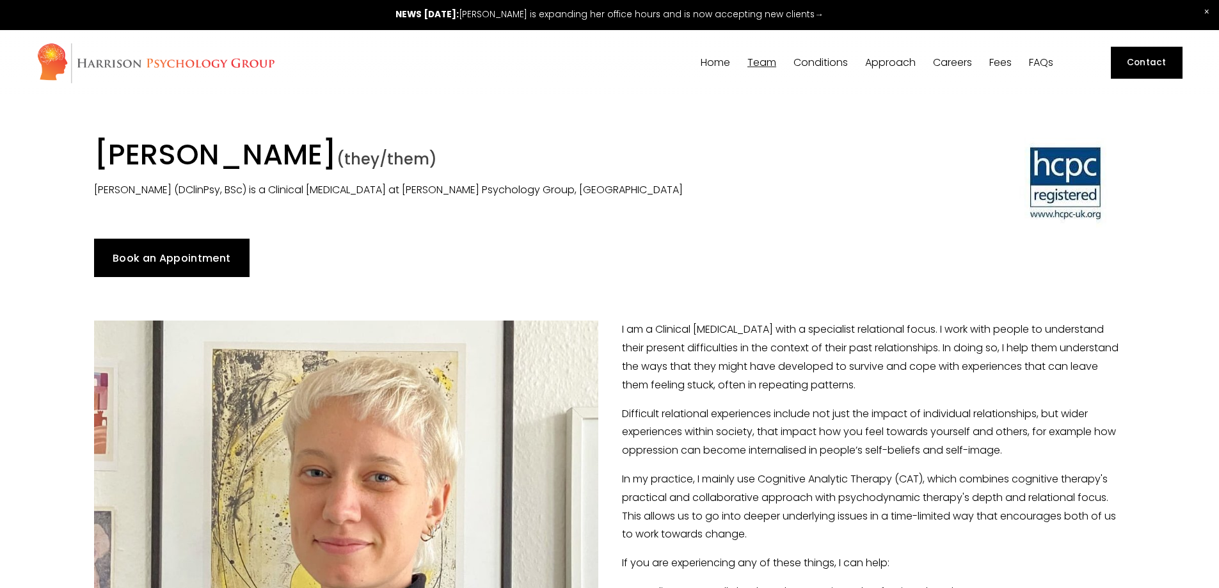
click at [0, 0] on span "Dr [PERSON_NAME]" at bounding box center [0, 0] width 0 height 0
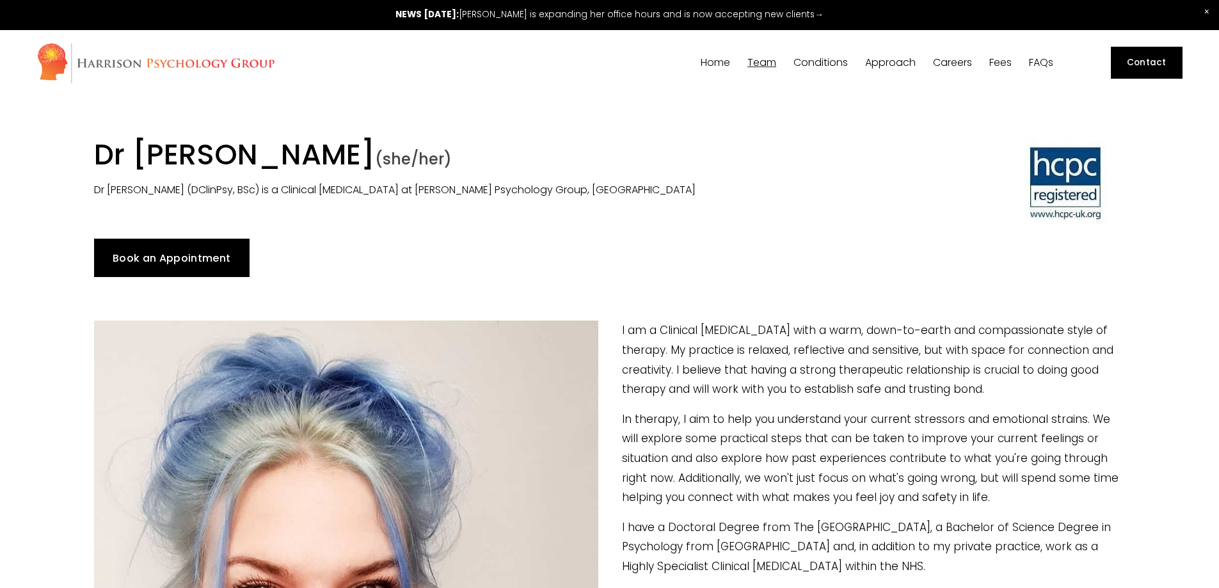
click at [0, 0] on span "[PERSON_NAME]" at bounding box center [0, 0] width 0 height 0
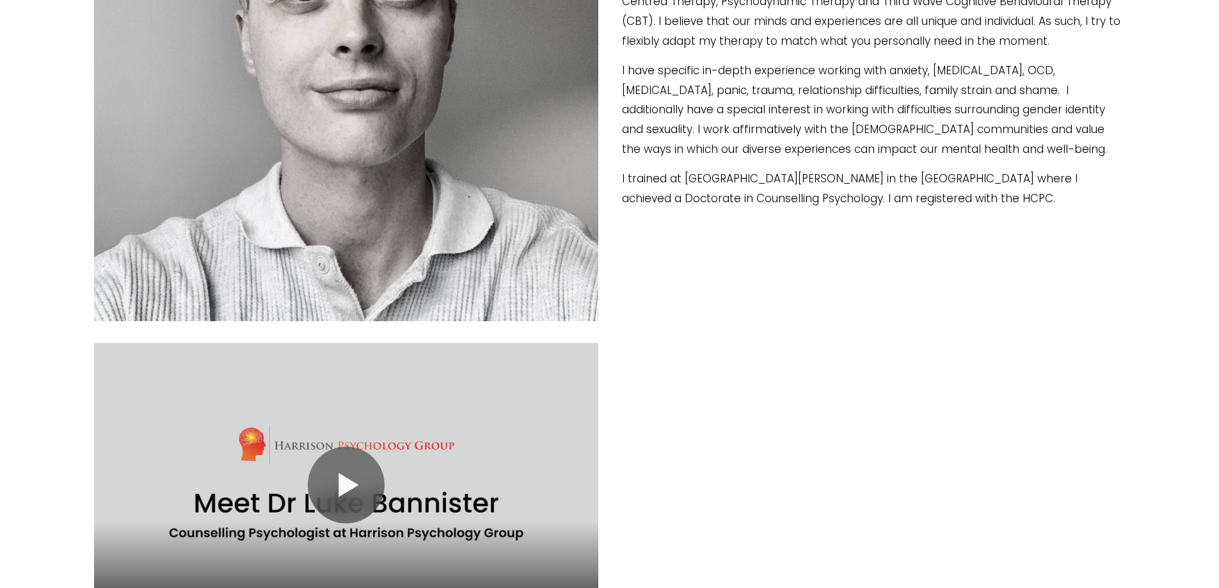
scroll to position [632, 0]
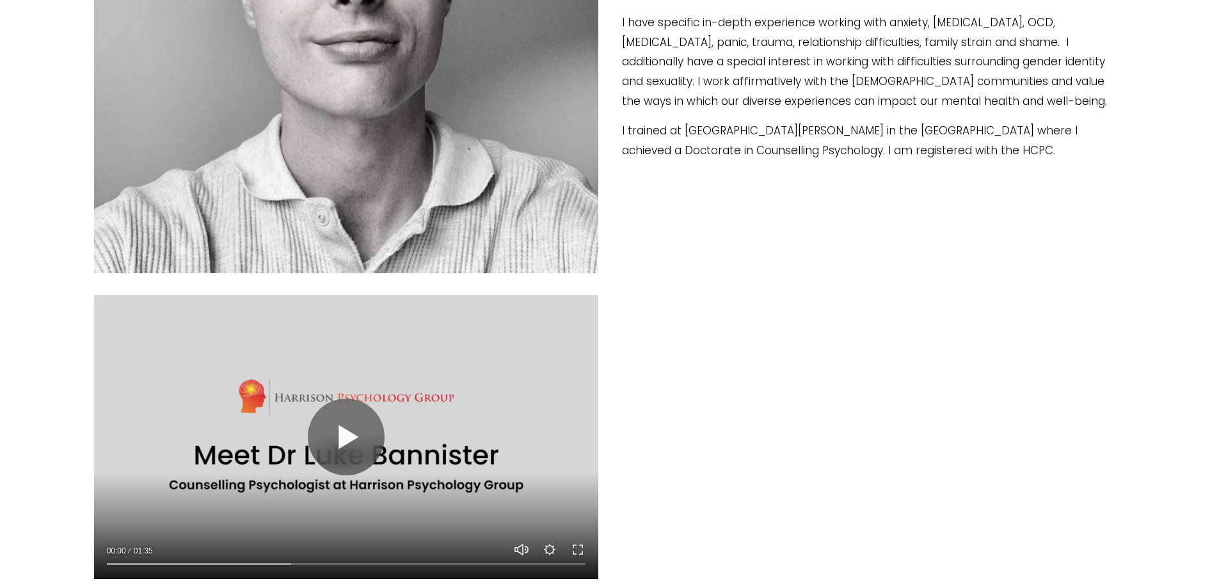
click at [301, 448] on div at bounding box center [346, 437] width 505 height 284
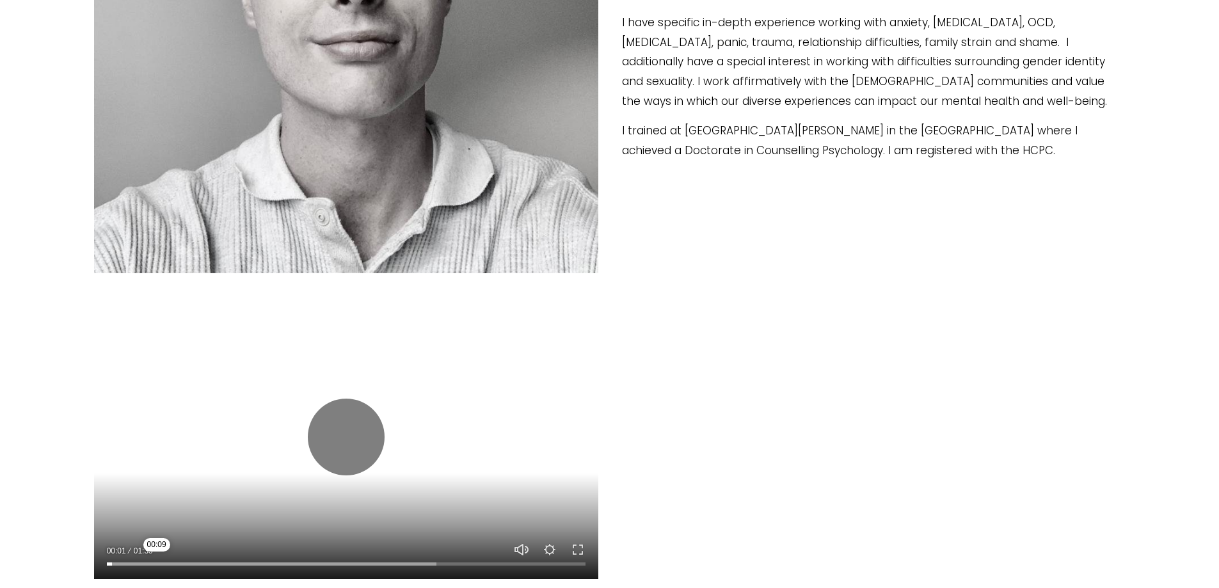
click at [157, 566] on input "Seek" at bounding box center [346, 563] width 479 height 9
click at [219, 562] on input "Seek" at bounding box center [346, 563] width 479 height 9
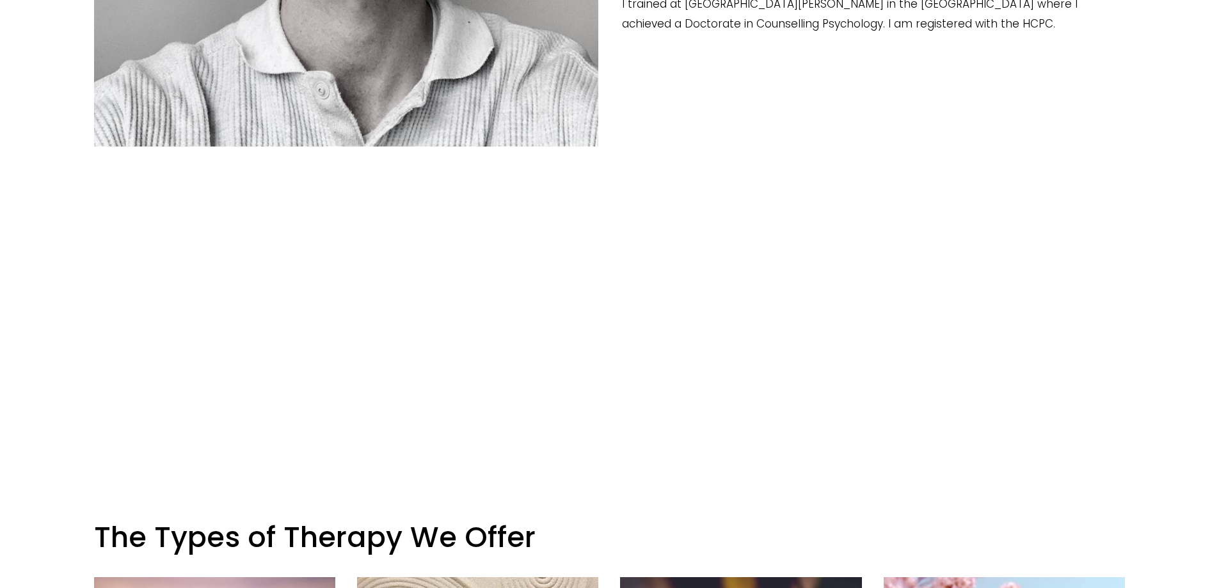
scroll to position [760, 0]
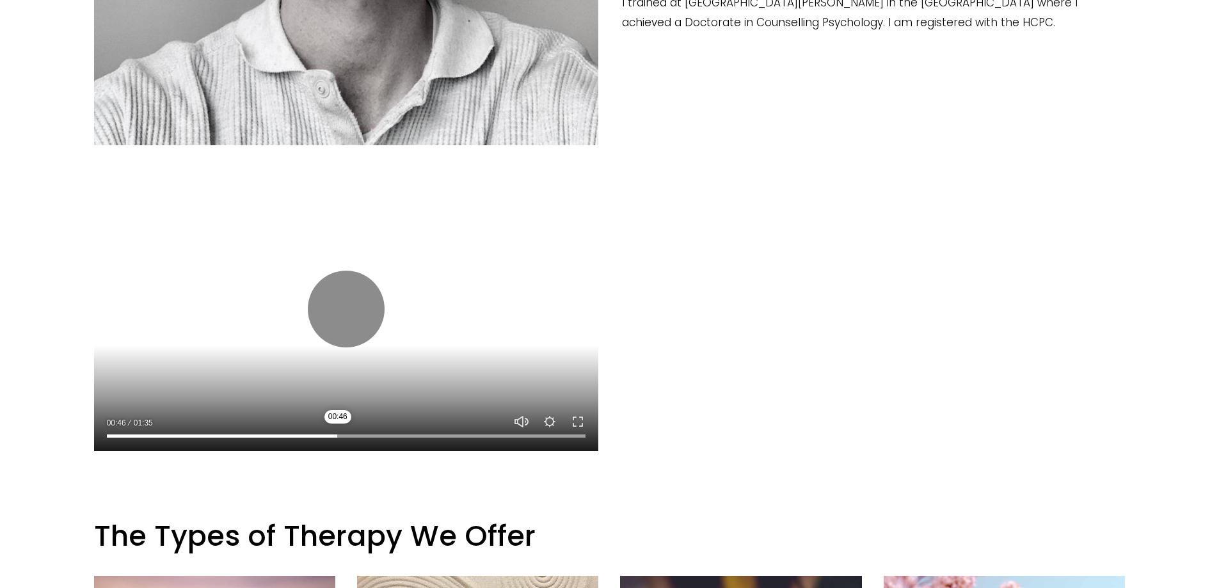
click at [338, 433] on input "Seek" at bounding box center [346, 435] width 479 height 9
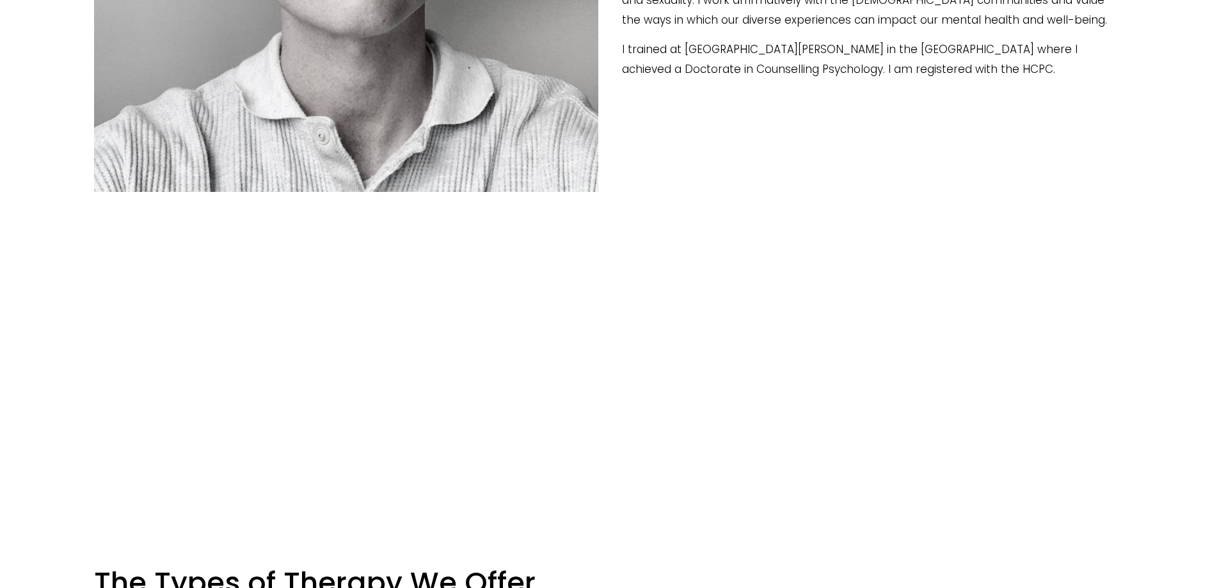
scroll to position [696, 0]
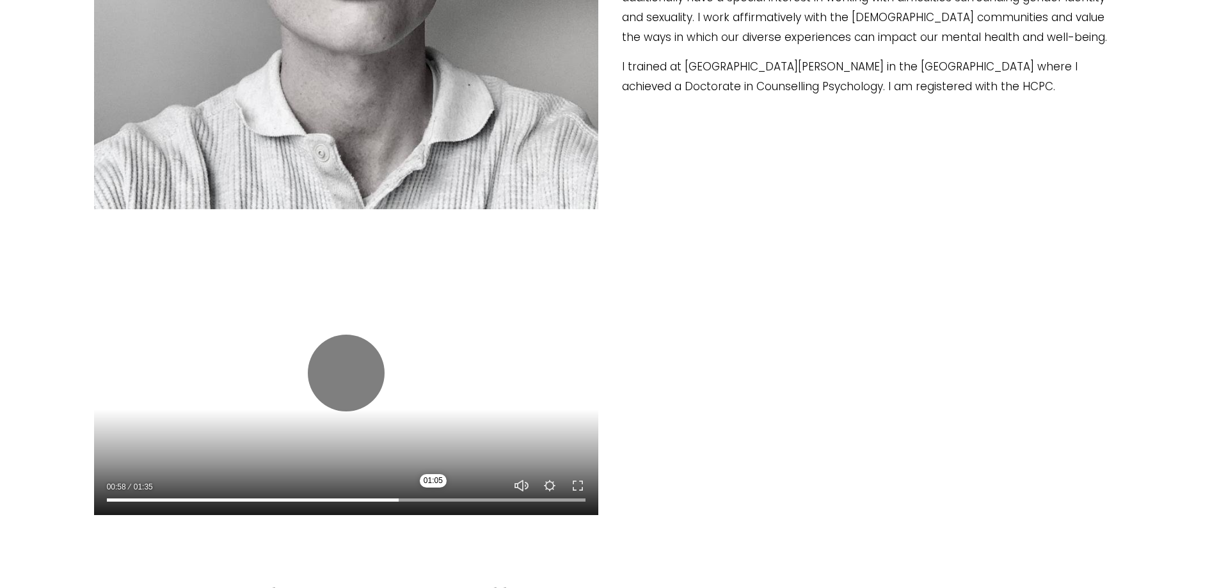
click at [439, 499] on input "Seek" at bounding box center [346, 499] width 479 height 9
click at [358, 378] on button "Play" at bounding box center [346, 373] width 77 height 77
type input "70.66"
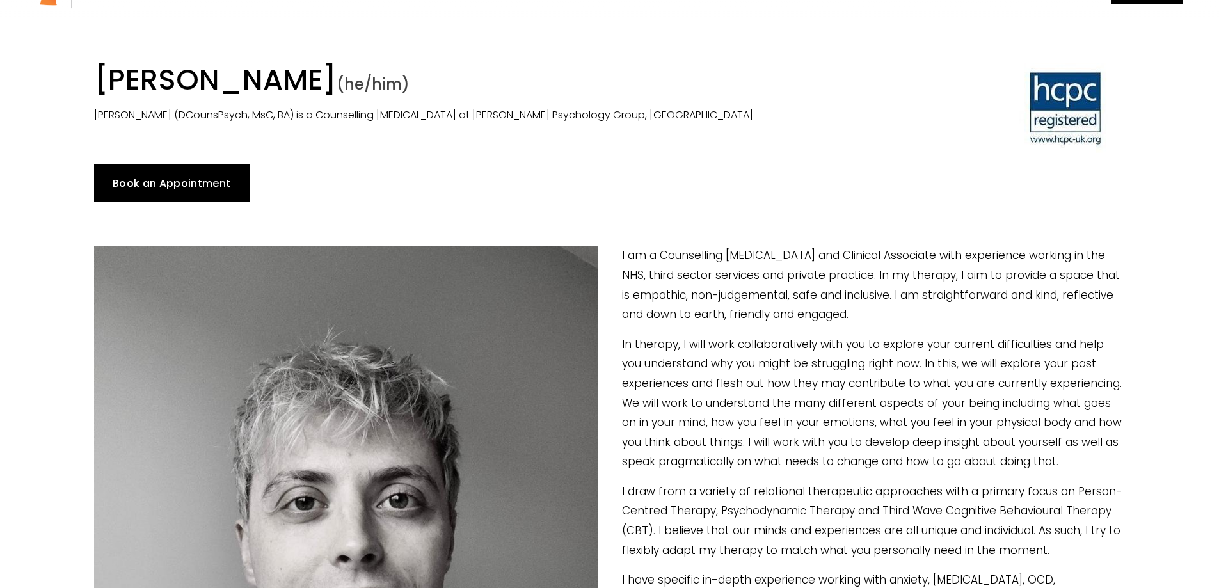
scroll to position [0, 0]
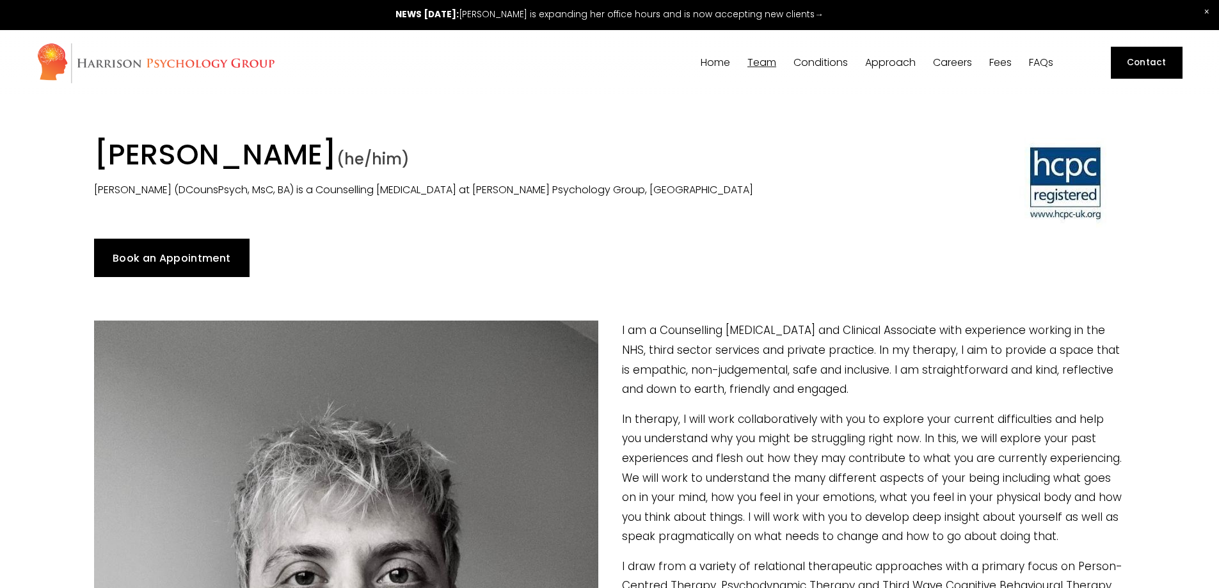
click at [0, 0] on span "[PERSON_NAME]" at bounding box center [0, 0] width 0 height 0
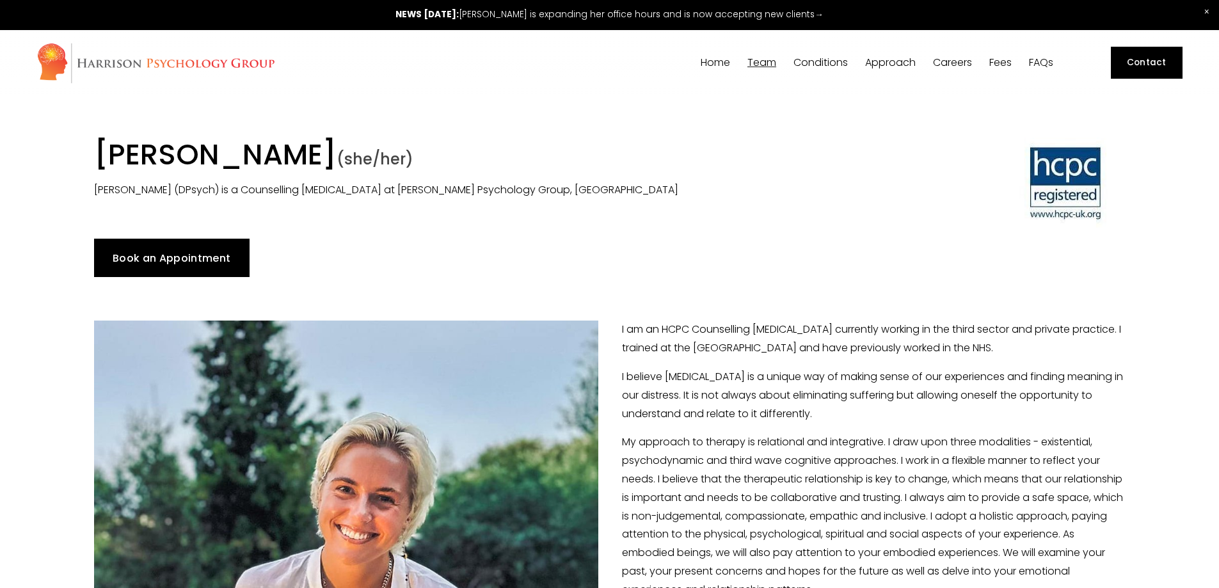
click at [0, 0] on span "[PERSON_NAME]" at bounding box center [0, 0] width 0 height 0
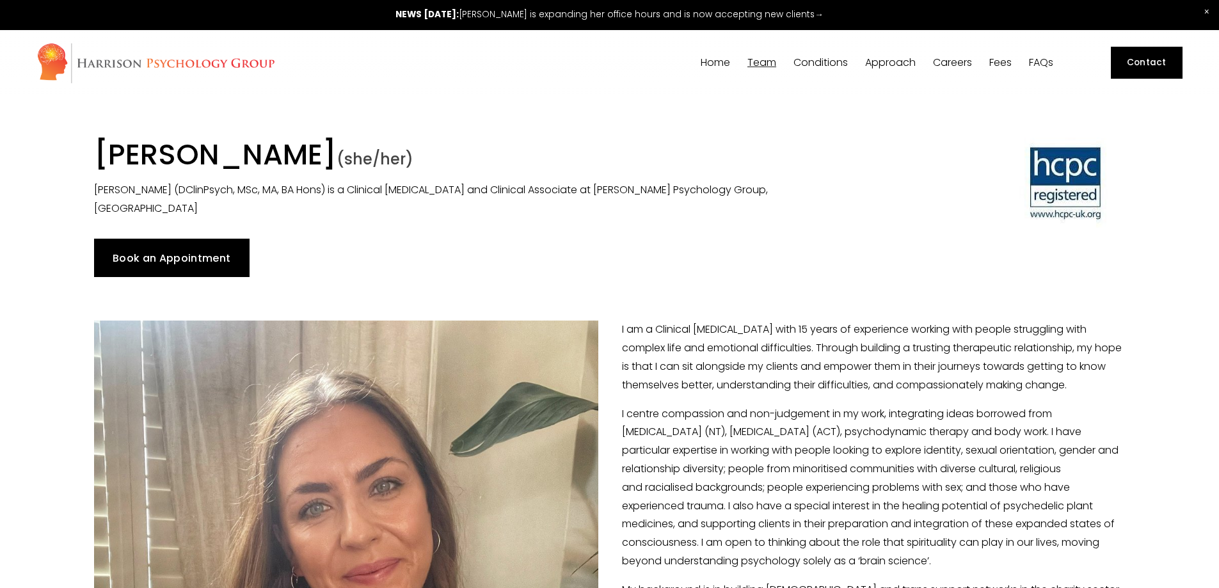
click at [0, 0] on span "[PERSON_NAME]" at bounding box center [0, 0] width 0 height 0
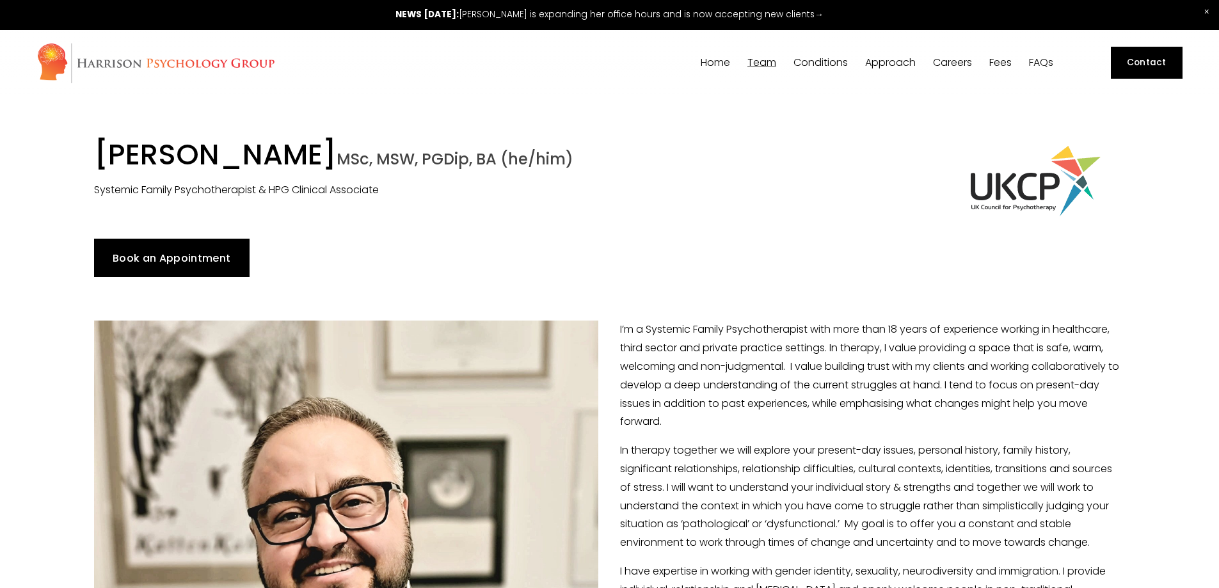
click at [0, 0] on span "[PERSON_NAME]" at bounding box center [0, 0] width 0 height 0
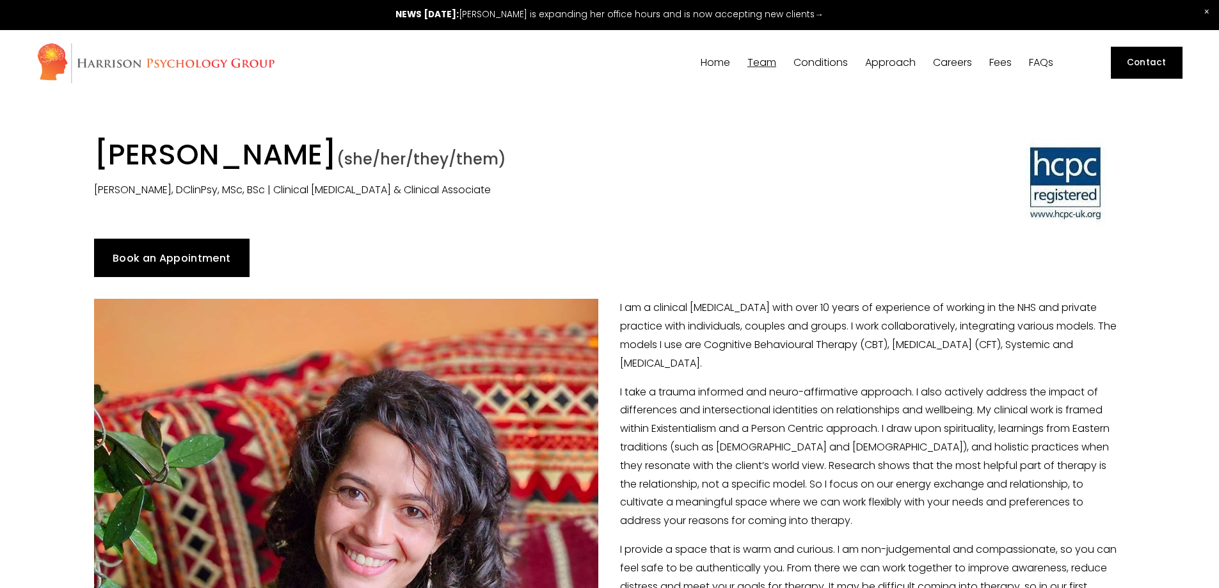
click at [0, 0] on span "Dr [PERSON_NAME]" at bounding box center [0, 0] width 0 height 0
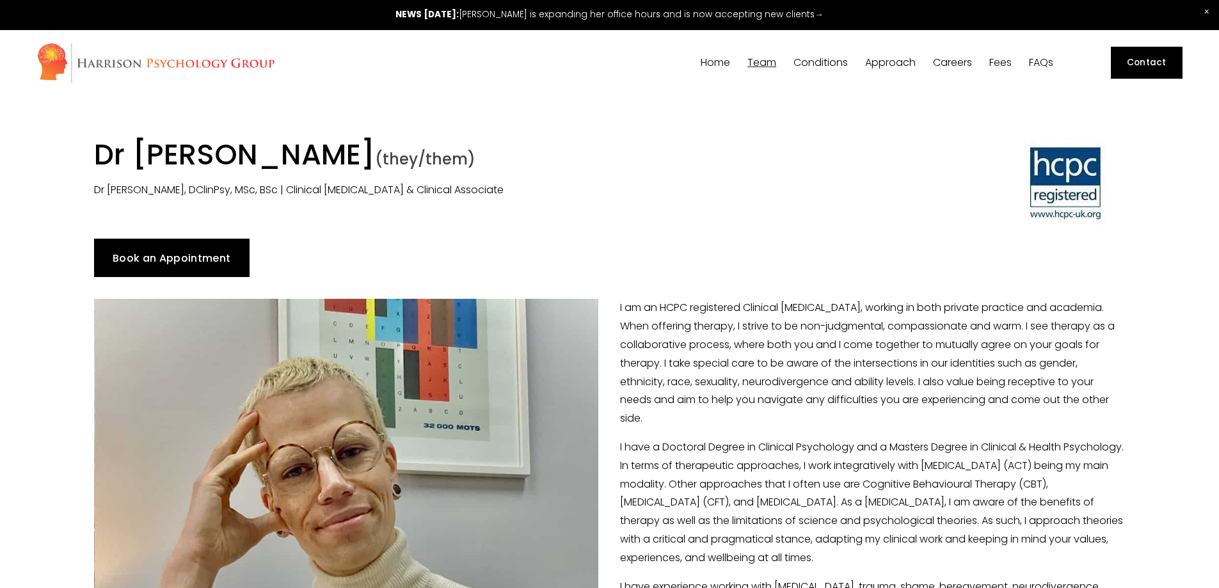
click at [0, 0] on span "[PERSON_NAME]" at bounding box center [0, 0] width 0 height 0
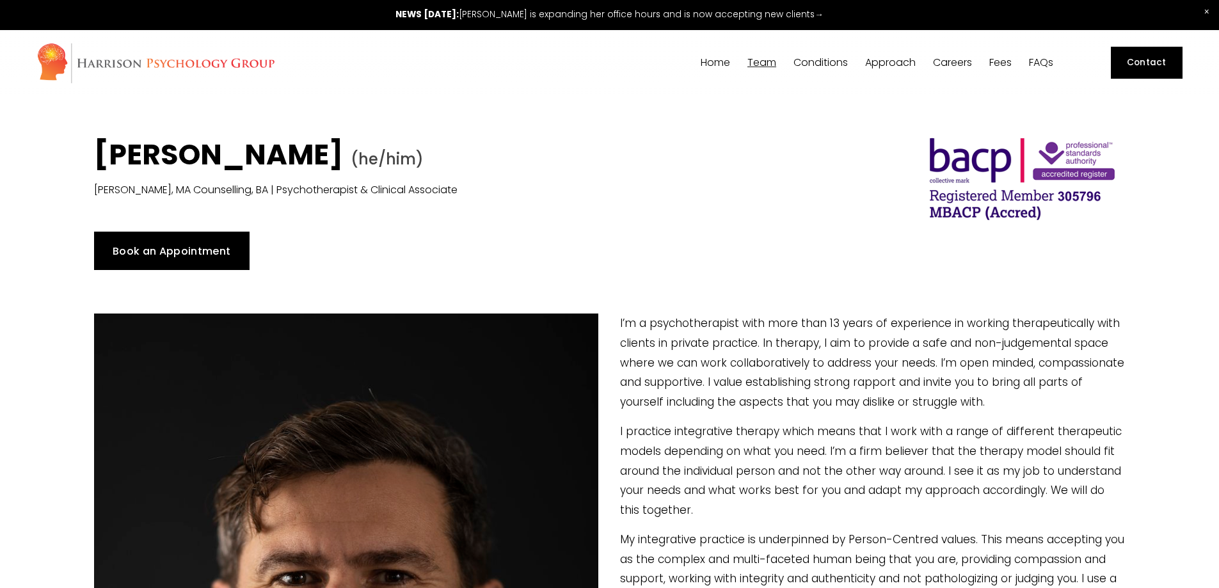
click at [0, 0] on span "[PERSON_NAME]" at bounding box center [0, 0] width 0 height 0
type input "3.96"
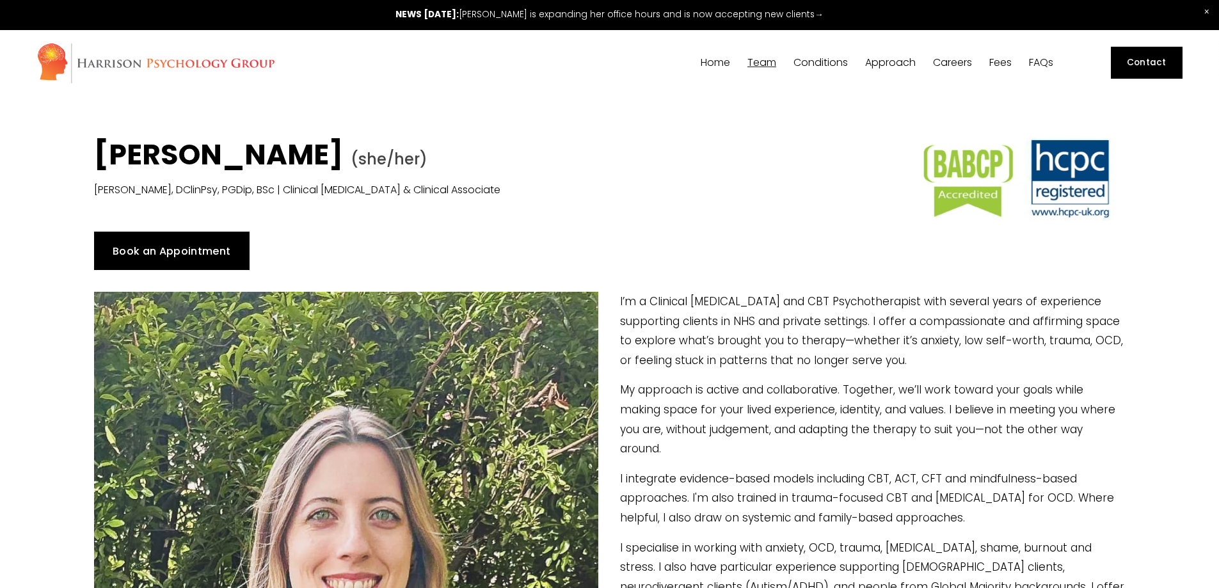
click at [0, 0] on span "[PERSON_NAME]" at bounding box center [0, 0] width 0 height 0
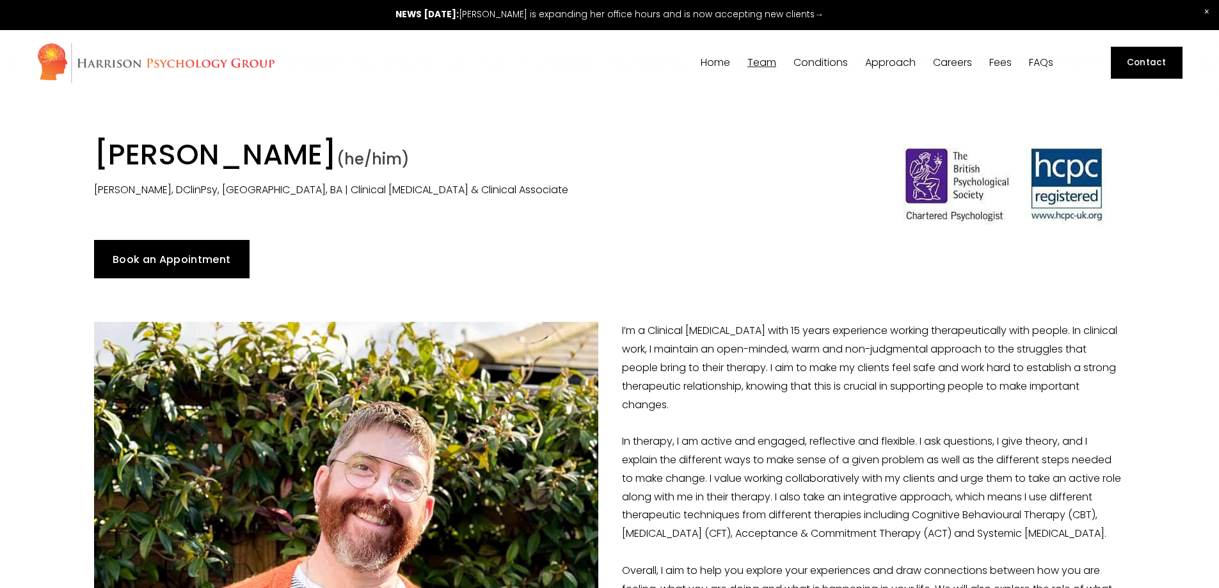
click at [738, 278] on div "Book an Appointment" at bounding box center [609, 259] width 1031 height 38
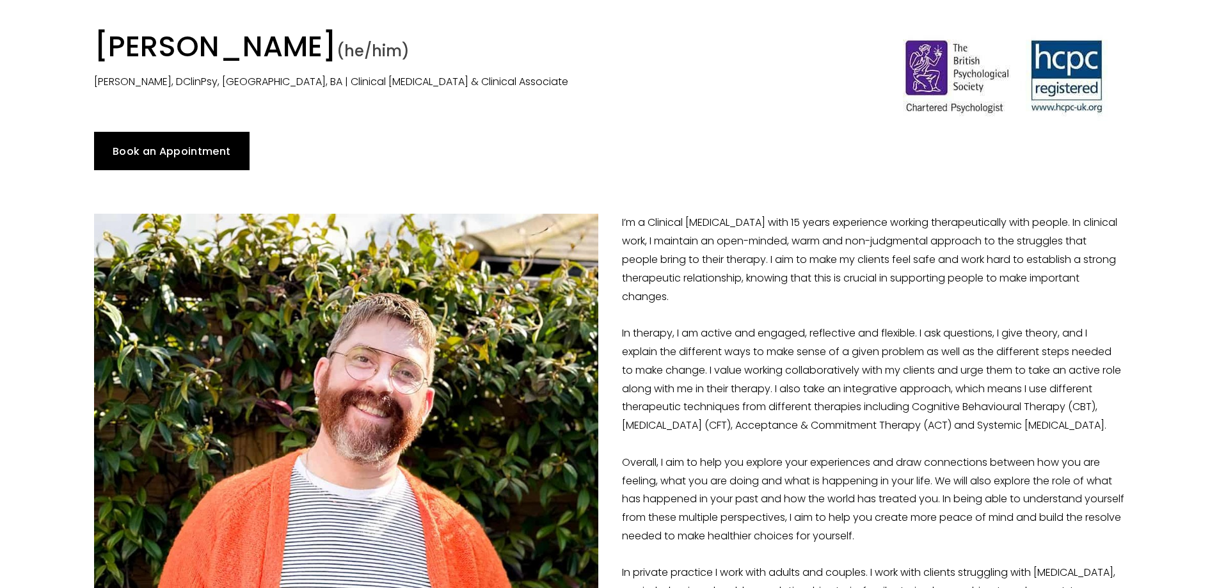
scroll to position [64, 0]
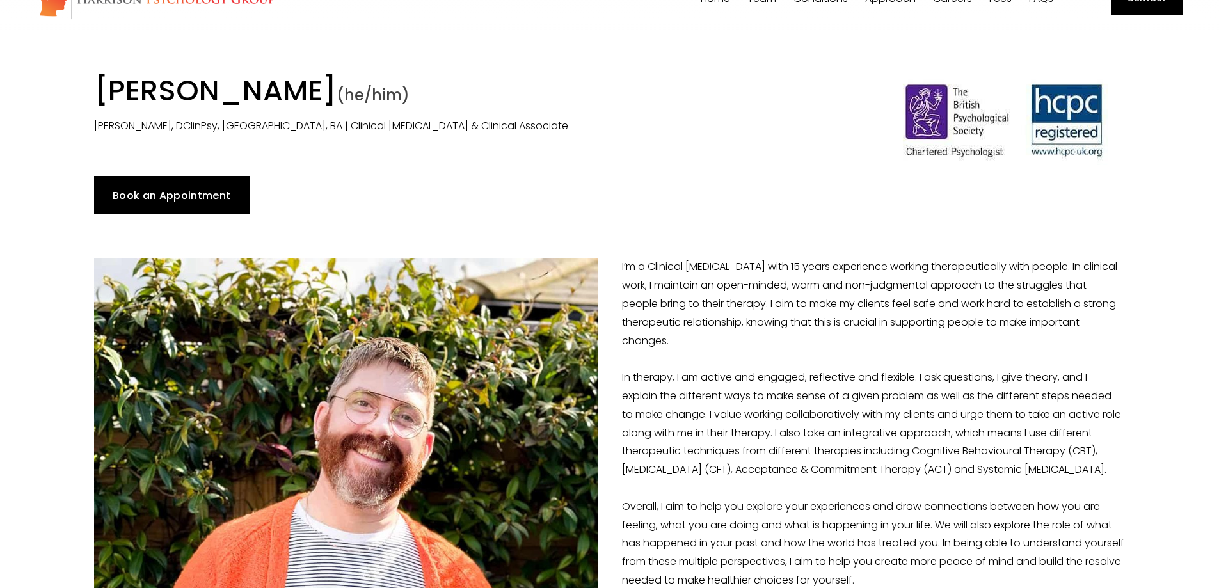
click at [174, 198] on link "Book an Appointment" at bounding box center [171, 195] width 155 height 38
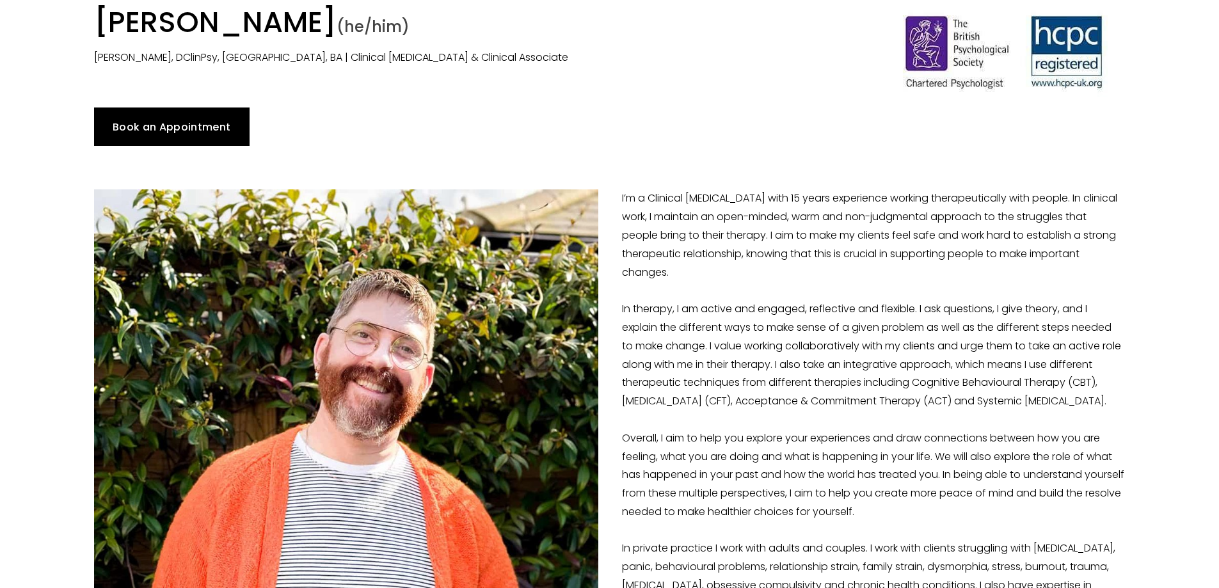
scroll to position [128, 0]
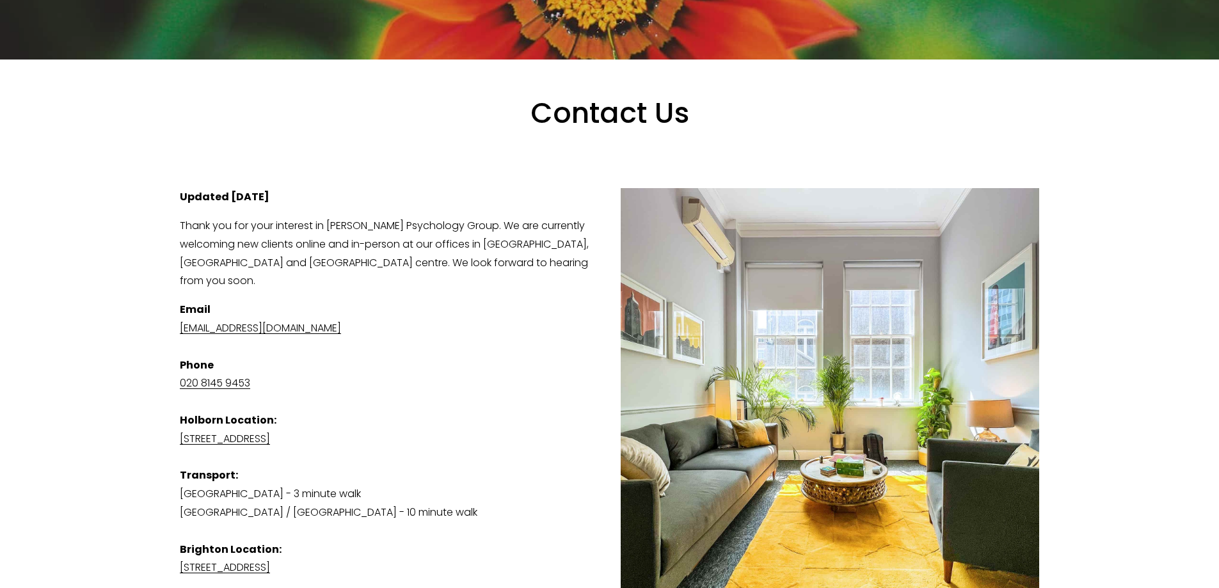
scroll to position [64, 0]
